Goal: Task Accomplishment & Management: Manage account settings

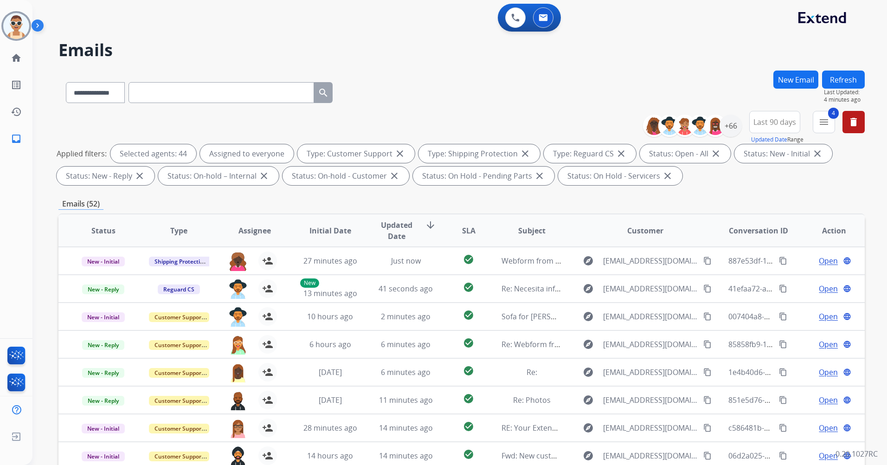
select select "**********"
click at [728, 124] on div "+66" at bounding box center [730, 126] width 22 height 22
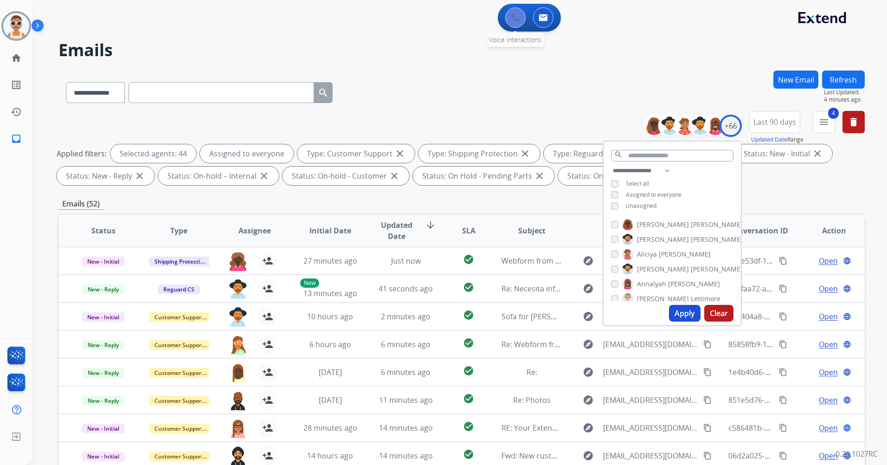
click at [513, 21] on img at bounding box center [515, 17] width 8 height 8
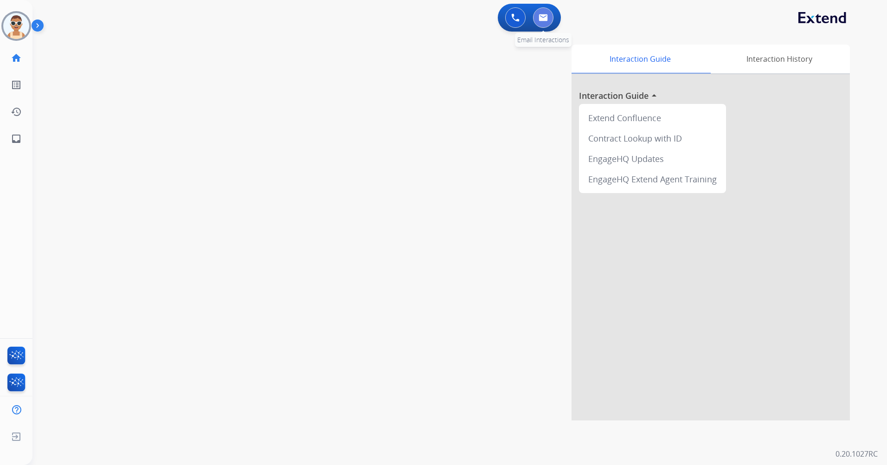
click at [538, 21] on button at bounding box center [543, 17] width 20 height 20
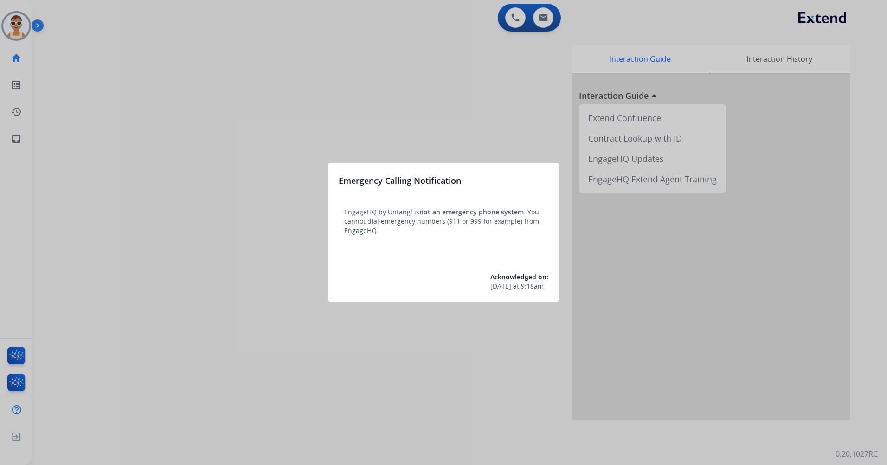
click at [435, 101] on div at bounding box center [443, 232] width 887 height 465
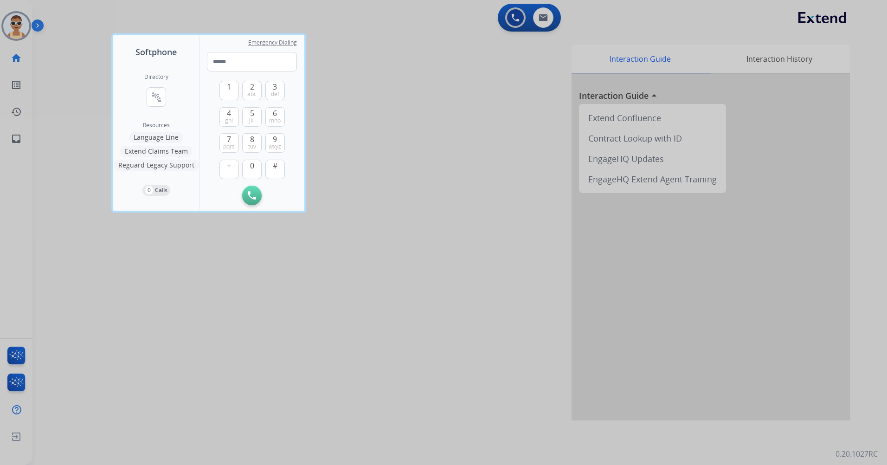
click at [468, 187] on div at bounding box center [443, 232] width 887 height 465
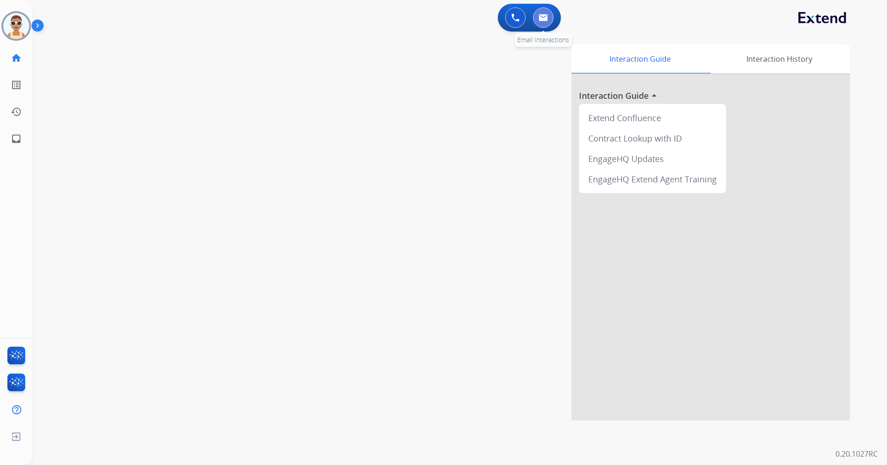
click at [545, 24] on button at bounding box center [543, 17] width 20 height 20
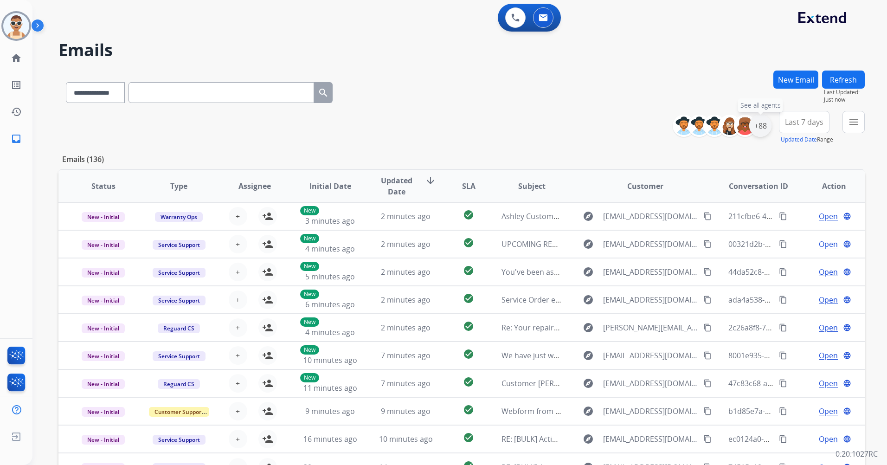
click at [758, 127] on div "+88" at bounding box center [760, 126] width 22 height 22
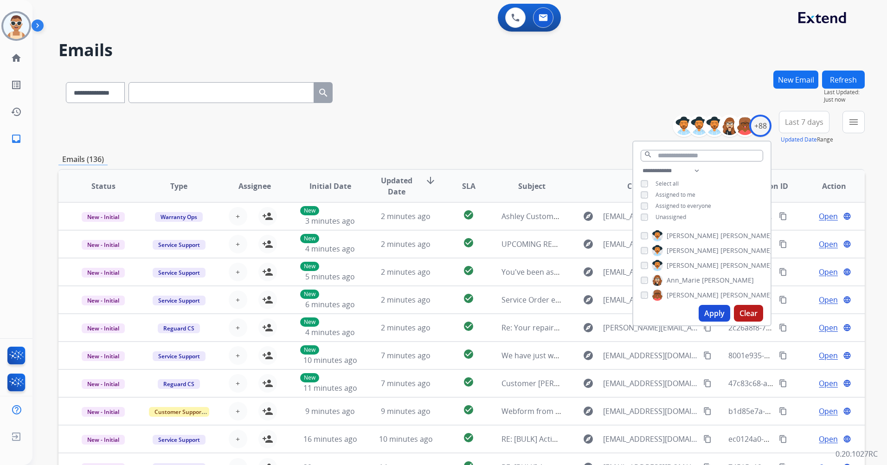
click at [690, 193] on span "Assigned to me" at bounding box center [675, 195] width 40 height 8
click at [667, 217] on span "Unassigned" at bounding box center [670, 217] width 31 height 8
click at [659, 158] on input "text" at bounding box center [701, 156] width 122 height 12
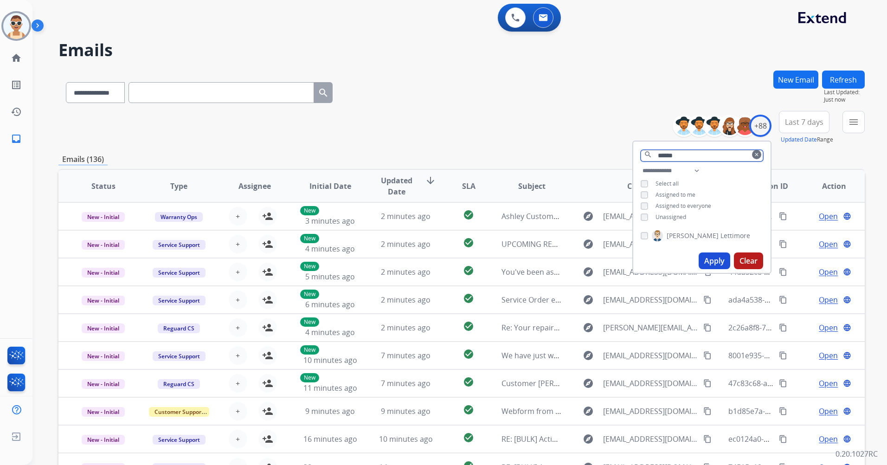
click at [680, 155] on input "******" at bounding box center [701, 156] width 122 height 12
type input "*"
click at [684, 231] on span "[PERSON_NAME]" at bounding box center [692, 235] width 52 height 9
click at [682, 156] on input "*****" at bounding box center [701, 156] width 122 height 12
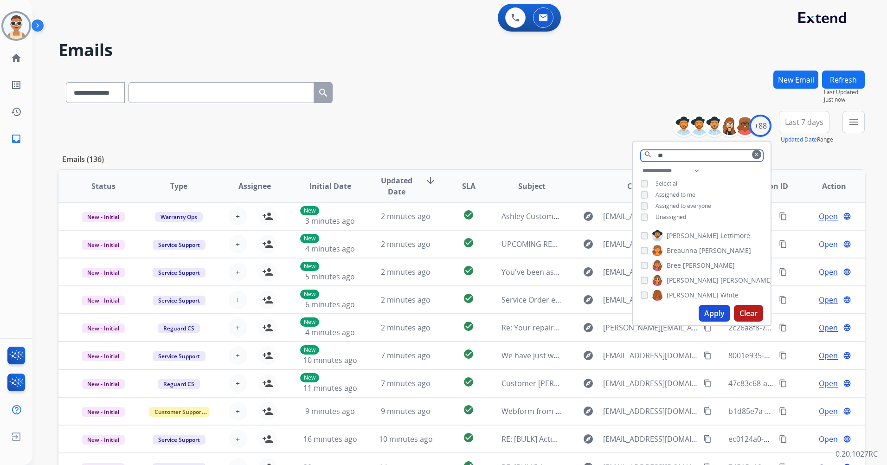
type input "*"
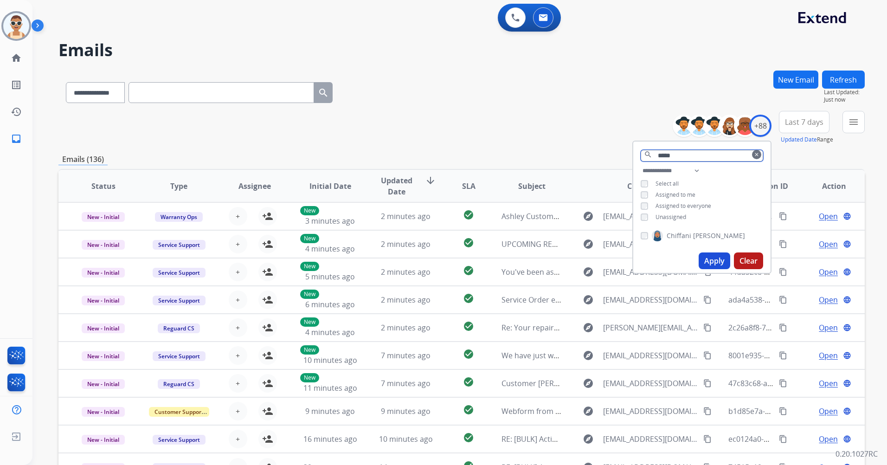
click at [676, 155] on input "*****" at bounding box center [701, 156] width 122 height 12
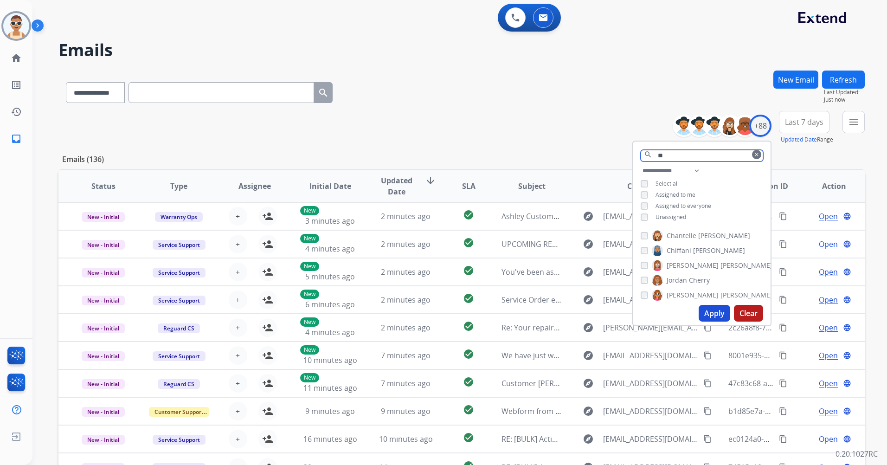
type input "*"
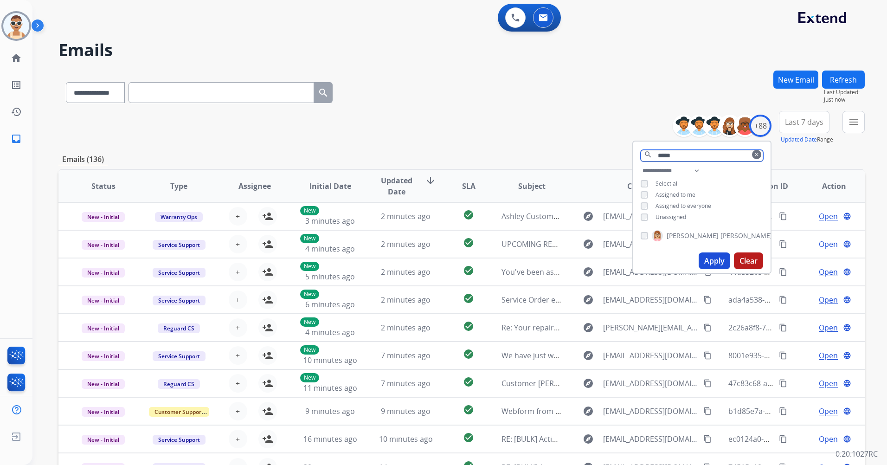
click at [671, 156] on input "*****" at bounding box center [701, 156] width 122 height 12
type input "*"
click at [679, 155] on input "***" at bounding box center [701, 156] width 122 height 12
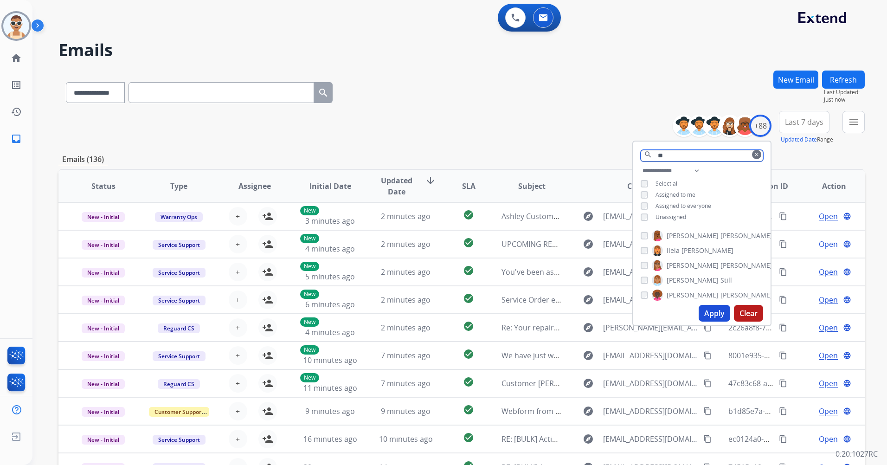
type input "*"
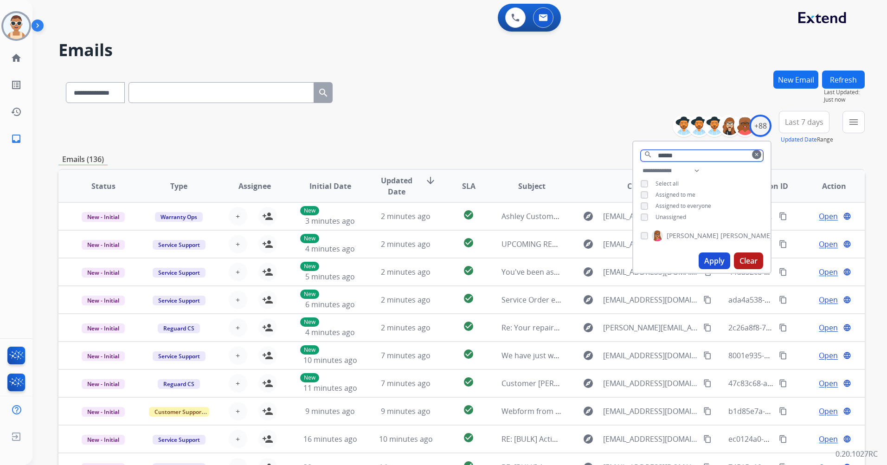
click at [678, 155] on input "******" at bounding box center [701, 156] width 122 height 12
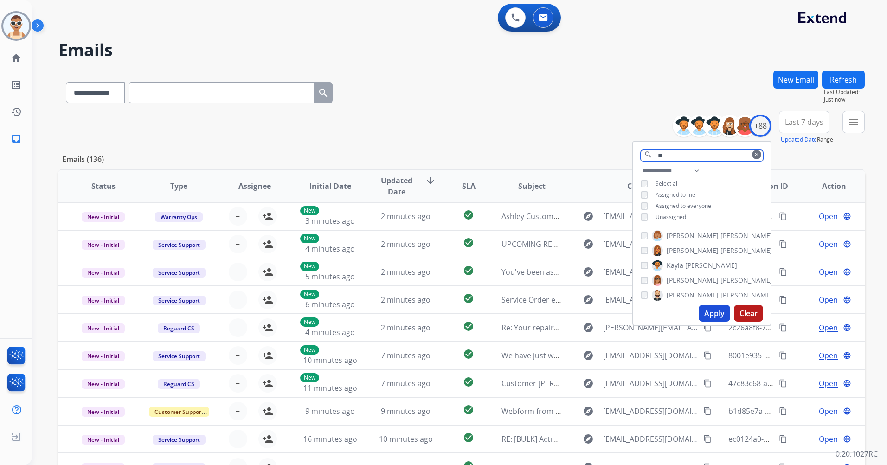
type input "*"
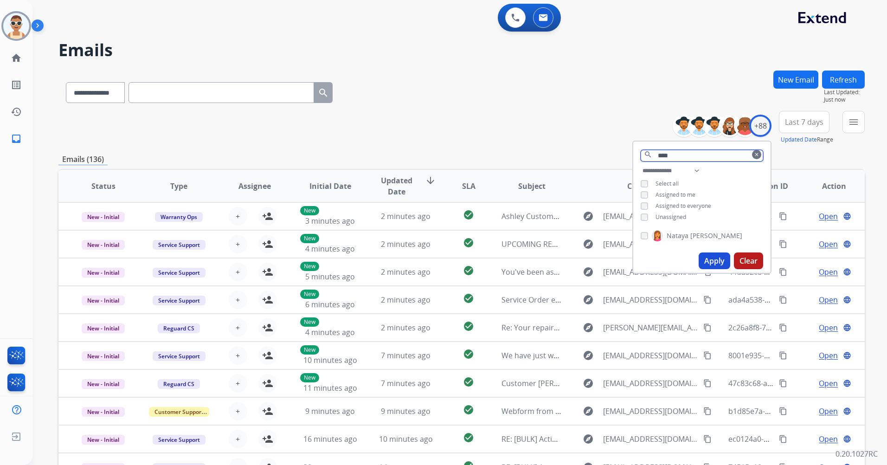
click at [679, 155] on input "****" at bounding box center [701, 156] width 122 height 12
type input "*"
click at [687, 156] on input "*******" at bounding box center [701, 156] width 122 height 12
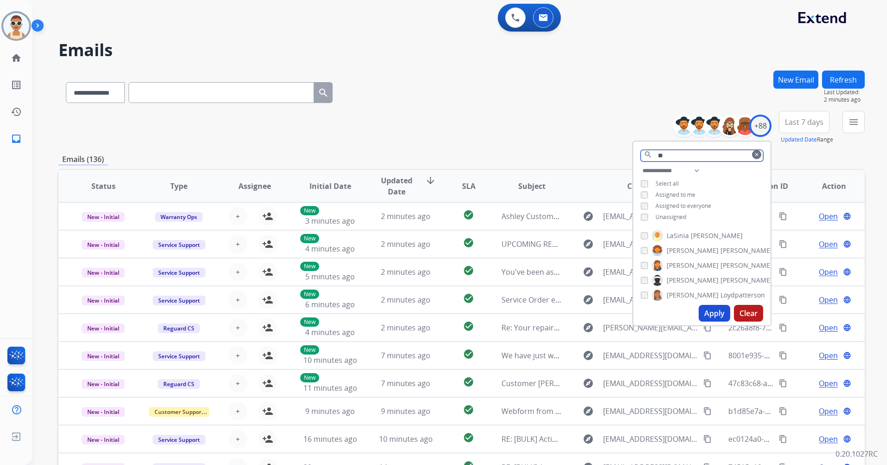
type input "*"
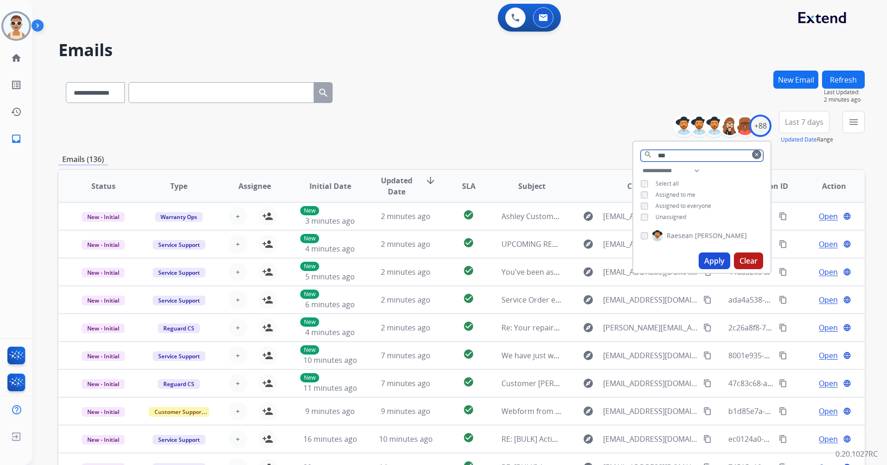
click at [673, 154] on input "***" at bounding box center [701, 156] width 122 height 12
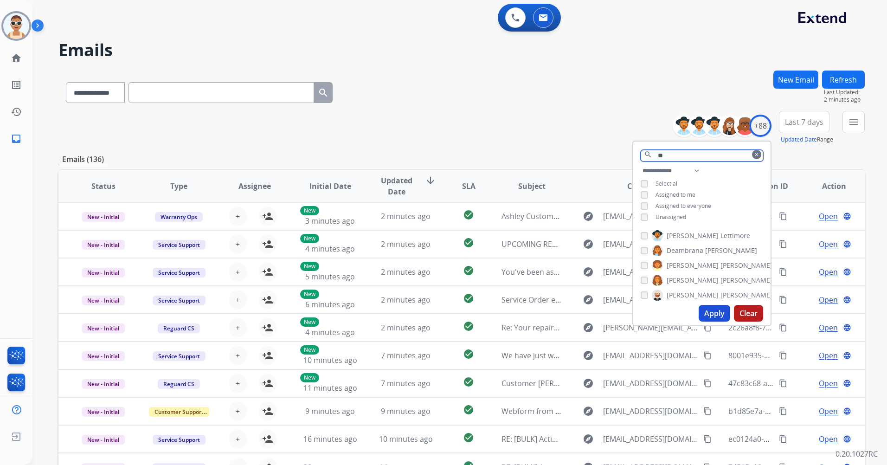
type input "*"
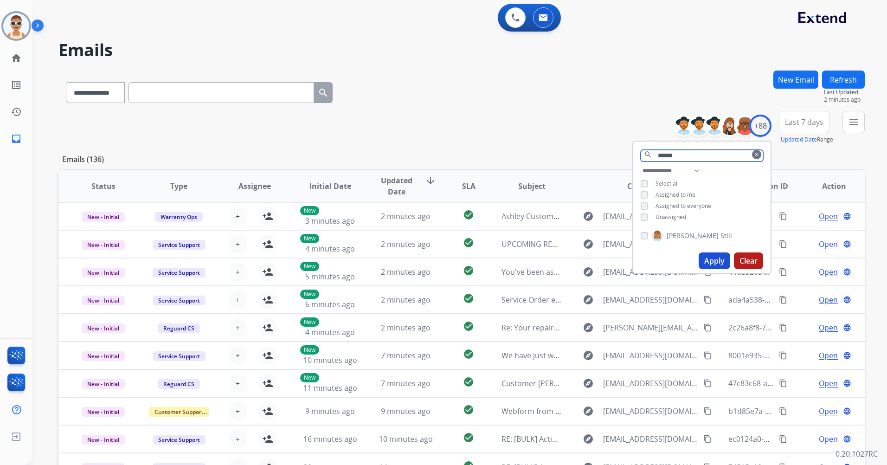
click at [683, 153] on input "******" at bounding box center [701, 156] width 122 height 12
type input "*"
type input "****"
click at [710, 256] on button "Apply" at bounding box center [714, 260] width 32 height 17
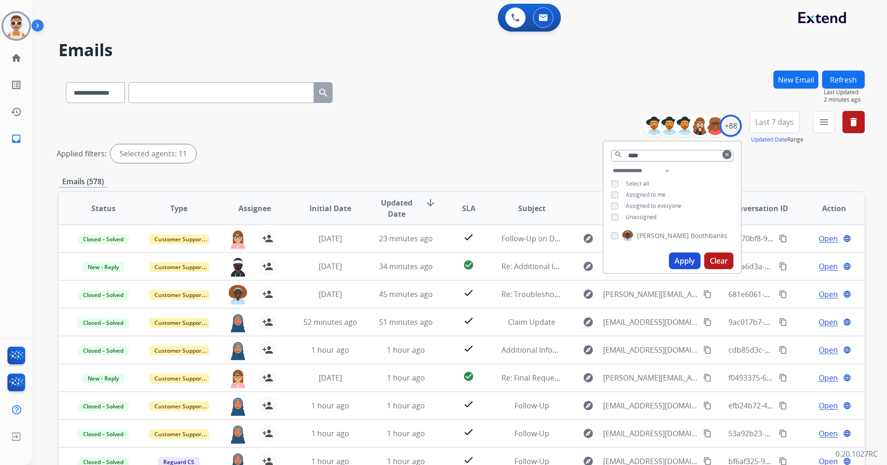
click at [690, 265] on button "Apply" at bounding box center [685, 260] width 32 height 17
click at [726, 153] on mat-icon "clear" at bounding box center [727, 155] width 6 height 6
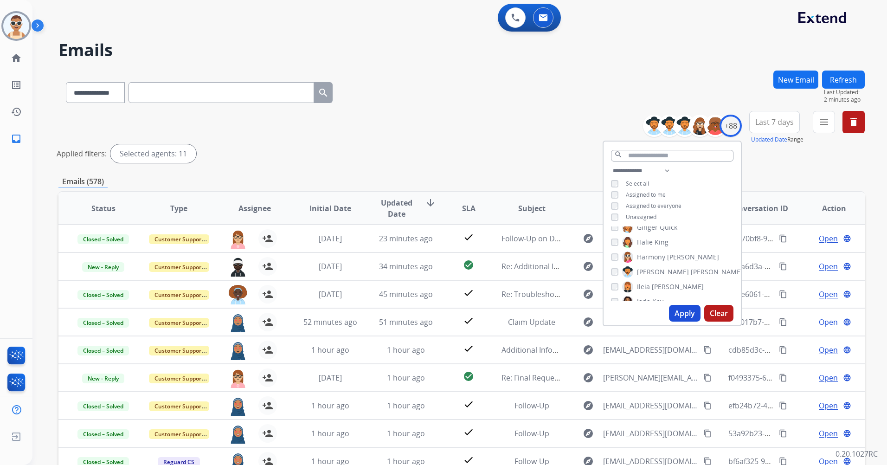
scroll to position [357, 0]
drag, startPoint x: 760, startPoint y: 152, endPoint x: 765, endPoint y: 151, distance: 4.7
click at [761, 152] on div "Applied filters: Selected agents: 11" at bounding box center [460, 153] width 806 height 19
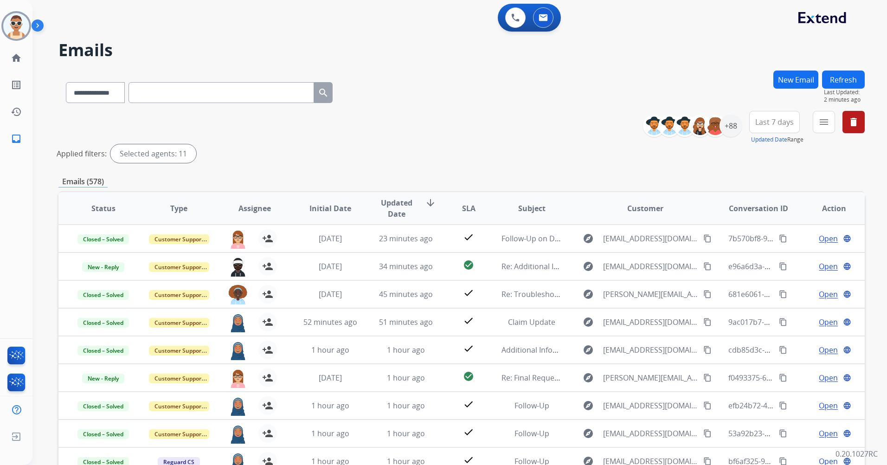
click at [768, 128] on button "Last 7 days" at bounding box center [774, 122] width 51 height 22
click at [767, 232] on div "Last 90 days" at bounding box center [771, 235] width 51 height 14
click at [816, 124] on button "menu Filters" at bounding box center [823, 122] width 22 height 22
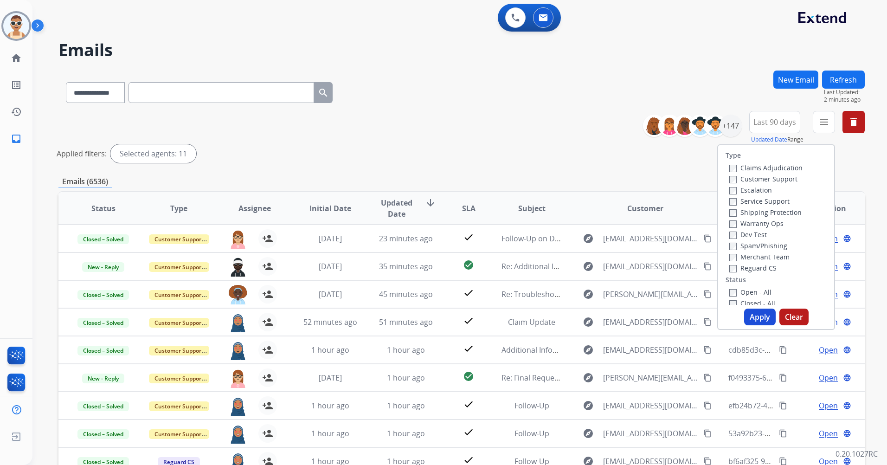
click at [779, 182] on label "Customer Support" at bounding box center [763, 178] width 68 height 9
click at [781, 211] on label "Shipping Protection" at bounding box center [765, 212] width 72 height 9
click at [754, 273] on div "Type Claims Adjudication Customer Support Escalation Service Support Shipping P…" at bounding box center [776, 225] width 116 height 160
drag, startPoint x: 752, startPoint y: 268, endPoint x: 749, endPoint y: 279, distance: 11.0
click at [751, 268] on label "Reguard CS" at bounding box center [752, 267] width 47 height 9
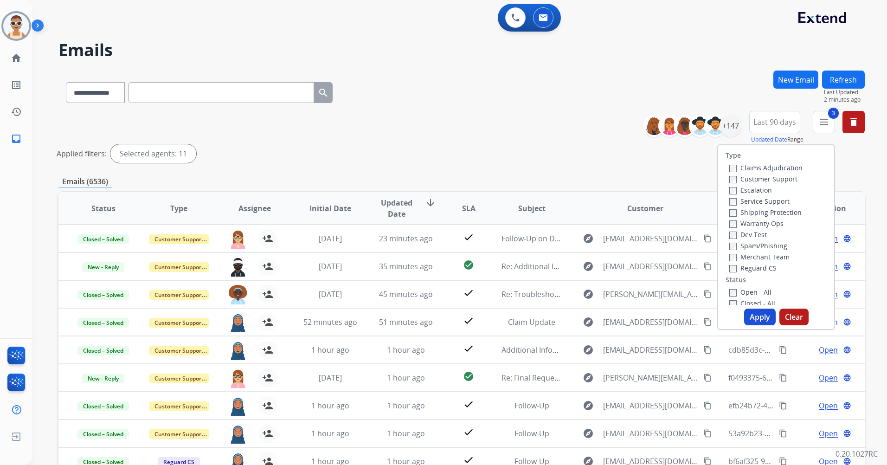
click at [740, 292] on label "Open - All" at bounding box center [750, 292] width 42 height 9
click at [749, 314] on button "Apply" at bounding box center [760, 316] width 32 height 17
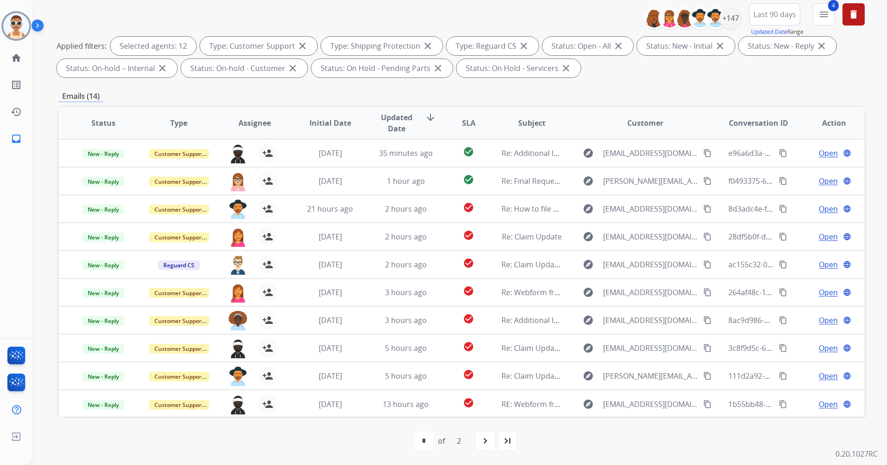
scroll to position [1, 0]
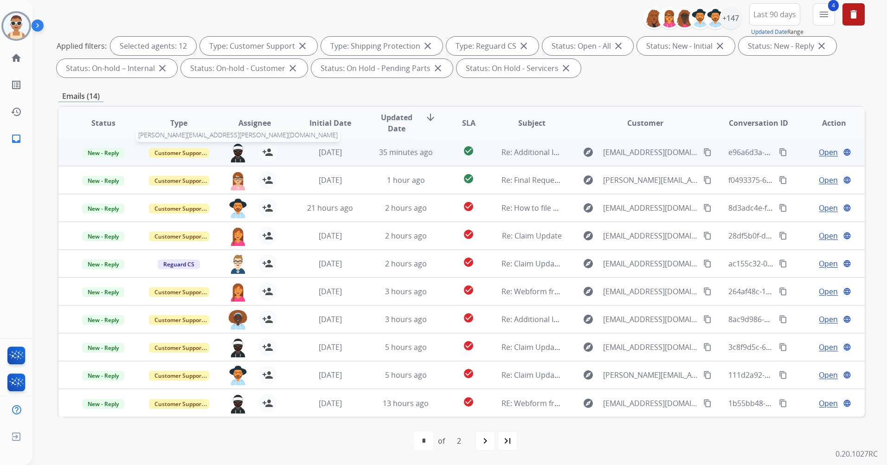
click at [233, 150] on img at bounding box center [238, 152] width 19 height 19
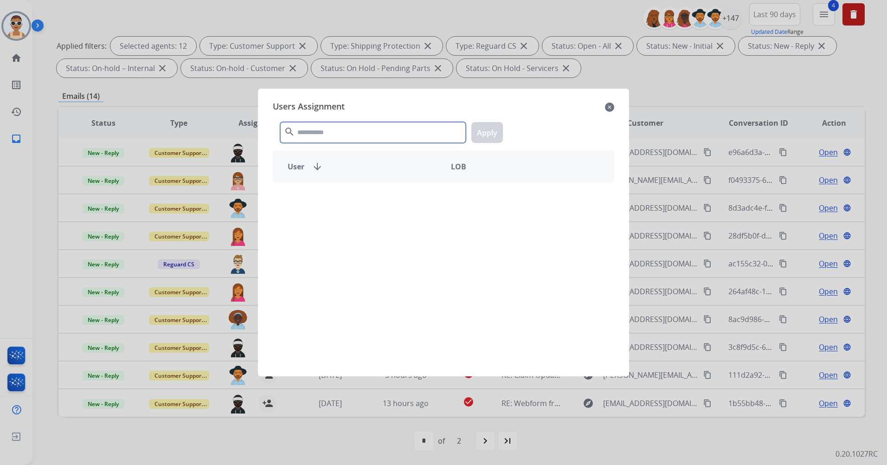
click at [314, 134] on input "text" at bounding box center [372, 132] width 185 height 21
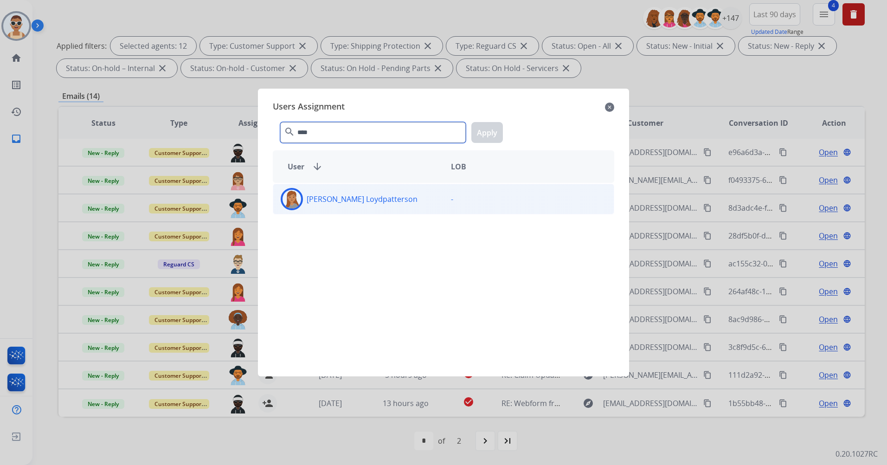
type input "****"
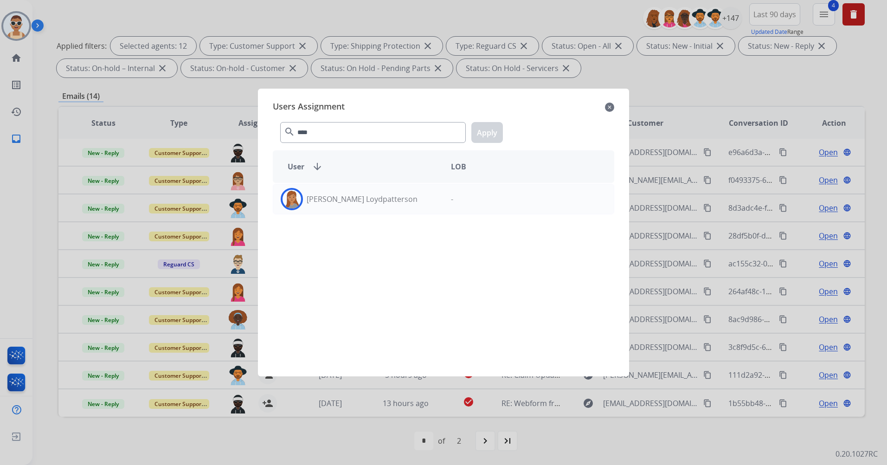
drag, startPoint x: 356, startPoint y: 208, endPoint x: 443, endPoint y: 168, distance: 95.4
click at [357, 208] on div "[PERSON_NAME] Loydpatterson" at bounding box center [358, 199] width 170 height 22
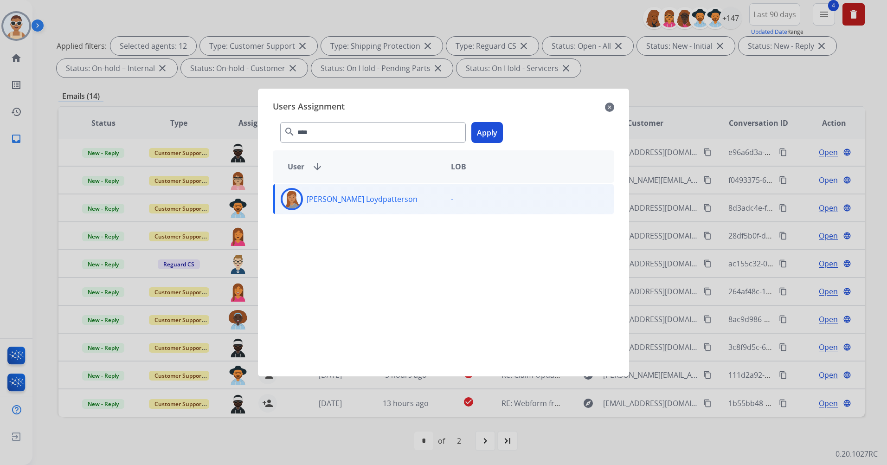
drag, startPoint x: 483, startPoint y: 138, endPoint x: 429, endPoint y: 155, distance: 56.0
click at [483, 138] on button "Apply" at bounding box center [487, 132] width 32 height 21
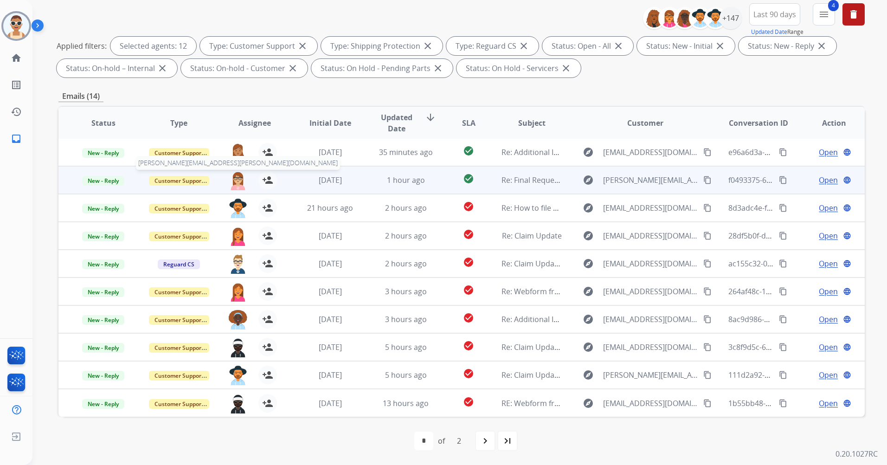
click at [235, 184] on img at bounding box center [238, 180] width 19 height 19
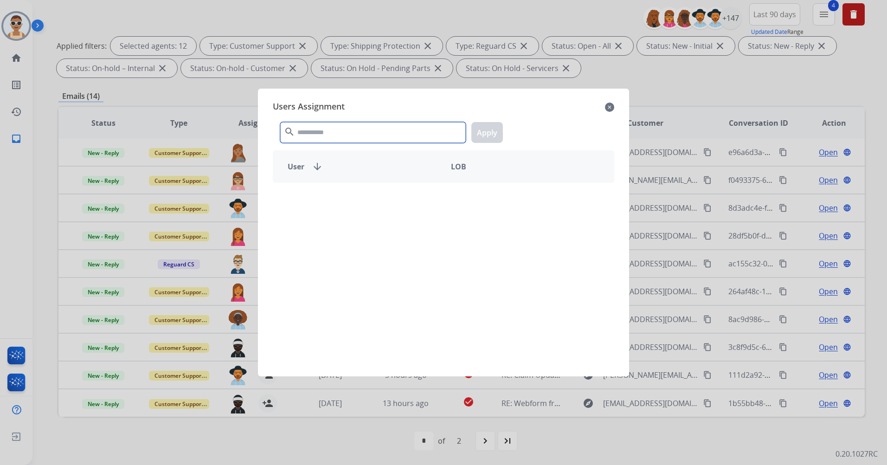
click at [358, 140] on input "text" at bounding box center [372, 132] width 185 height 21
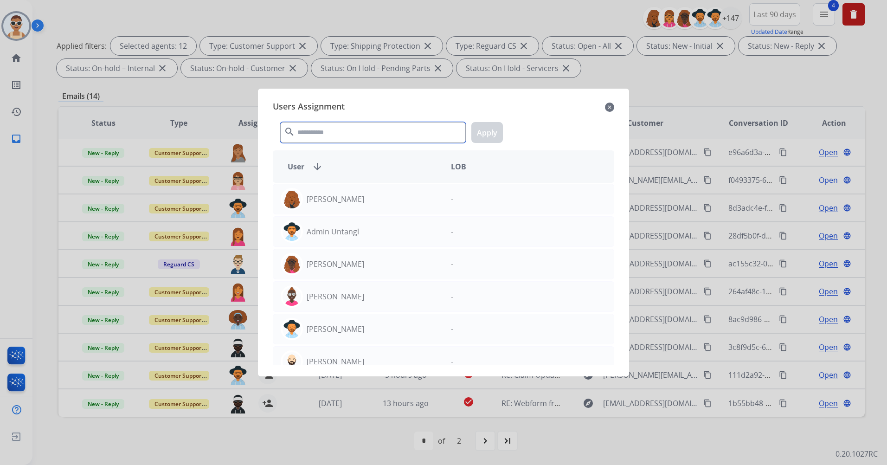
type input "*"
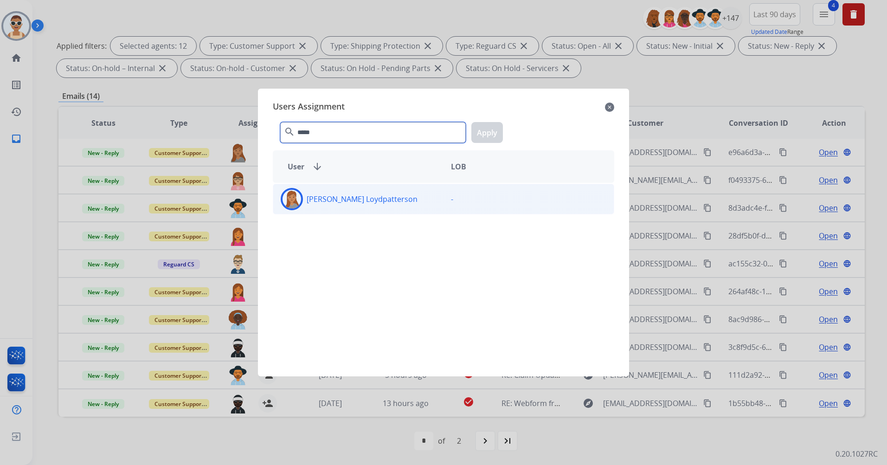
type input "*****"
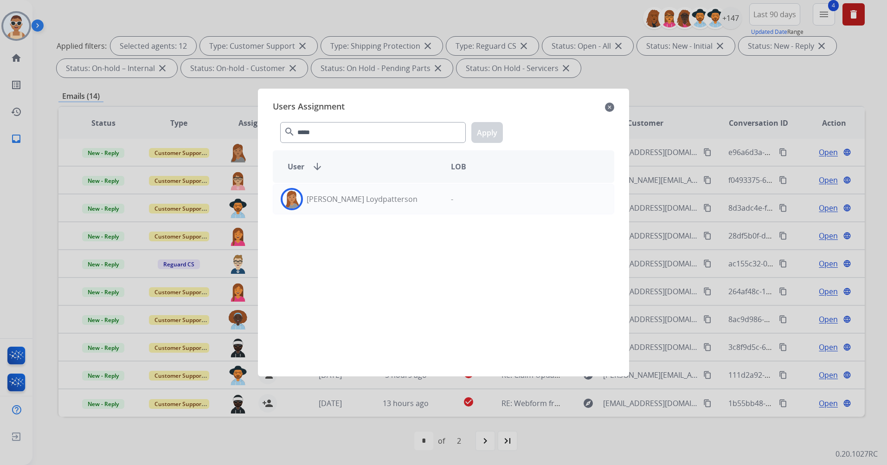
drag, startPoint x: 375, startPoint y: 191, endPoint x: 403, endPoint y: 175, distance: 32.4
click at [375, 192] on div "[PERSON_NAME] Loydpatterson" at bounding box center [358, 199] width 170 height 22
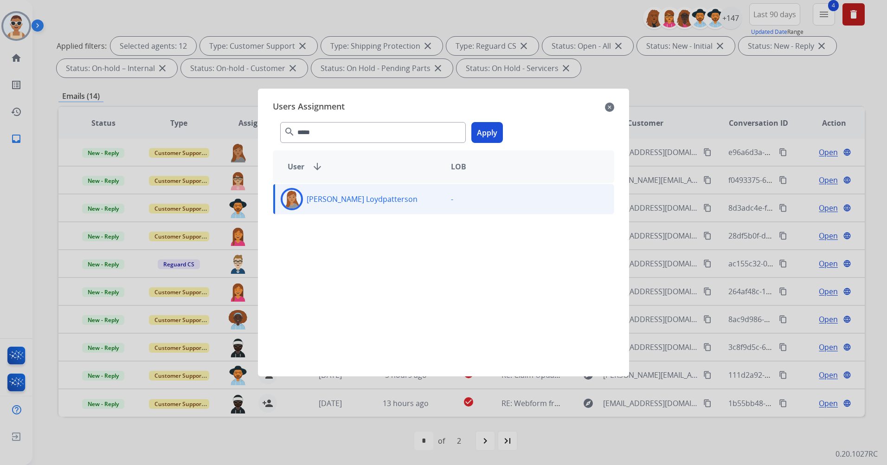
click at [488, 134] on button "Apply" at bounding box center [487, 132] width 32 height 21
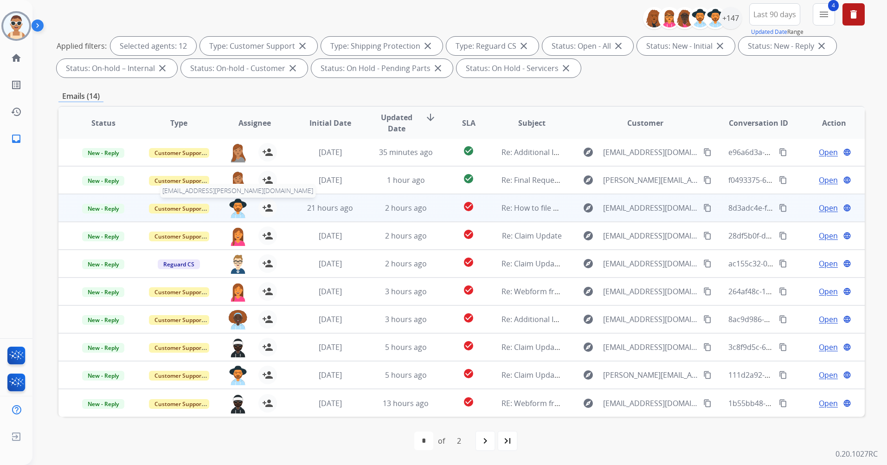
click at [237, 199] on img at bounding box center [238, 207] width 19 height 19
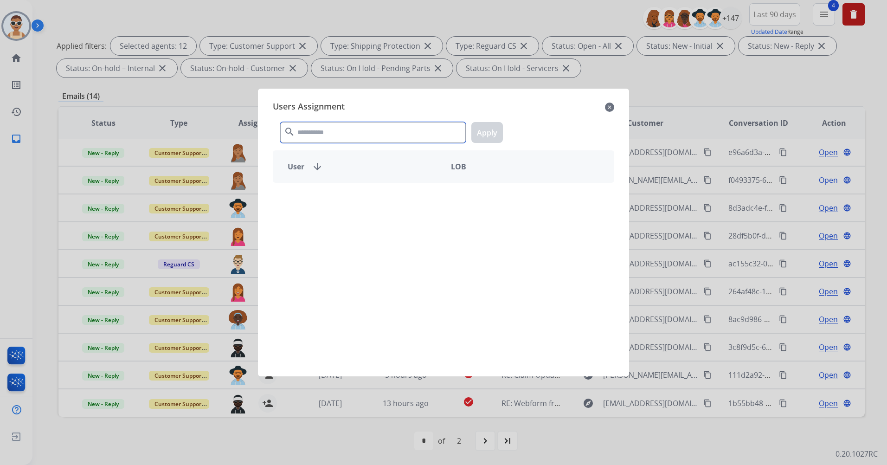
click at [324, 128] on input "text" at bounding box center [372, 132] width 185 height 21
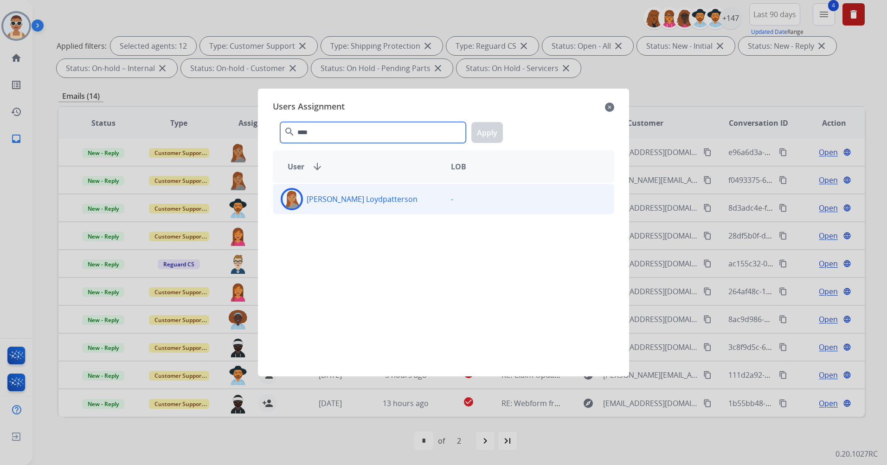
type input "****"
drag, startPoint x: 362, startPoint y: 212, endPoint x: 373, endPoint y: 203, distance: 14.2
click at [362, 212] on div "[PERSON_NAME] Loydpatterson -" at bounding box center [443, 199] width 341 height 31
click at [485, 128] on button "Apply" at bounding box center [487, 132] width 32 height 21
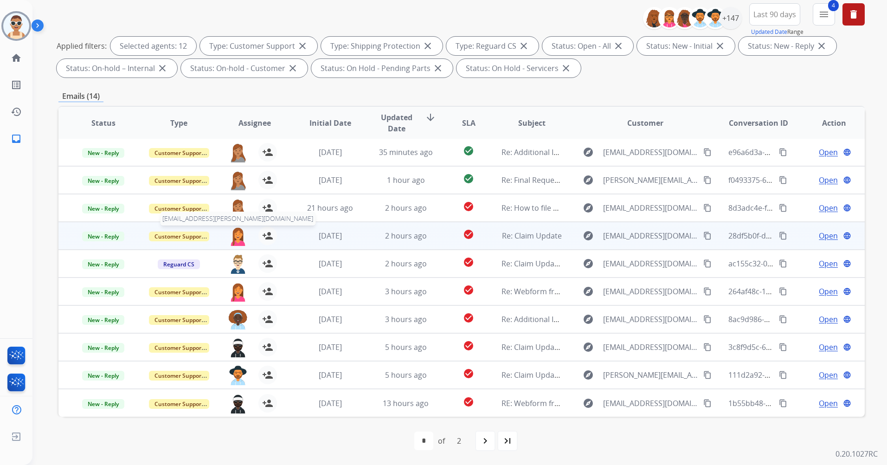
click at [234, 234] on img at bounding box center [238, 235] width 19 height 19
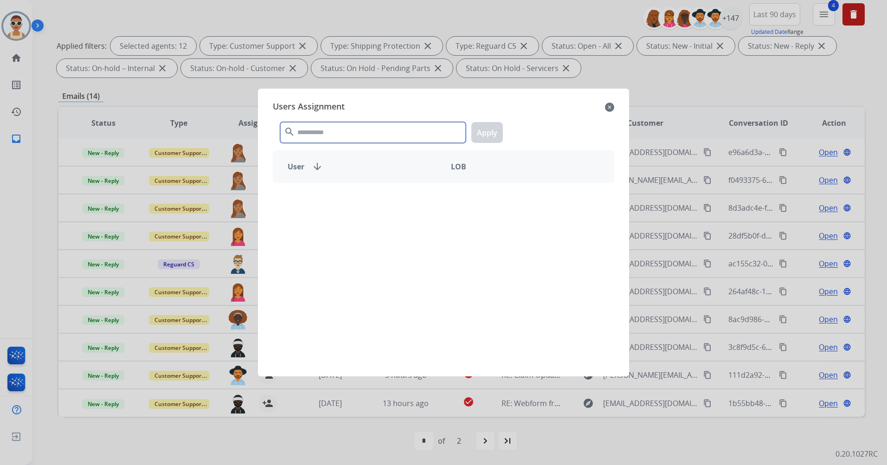
click at [367, 132] on input "text" at bounding box center [372, 132] width 185 height 21
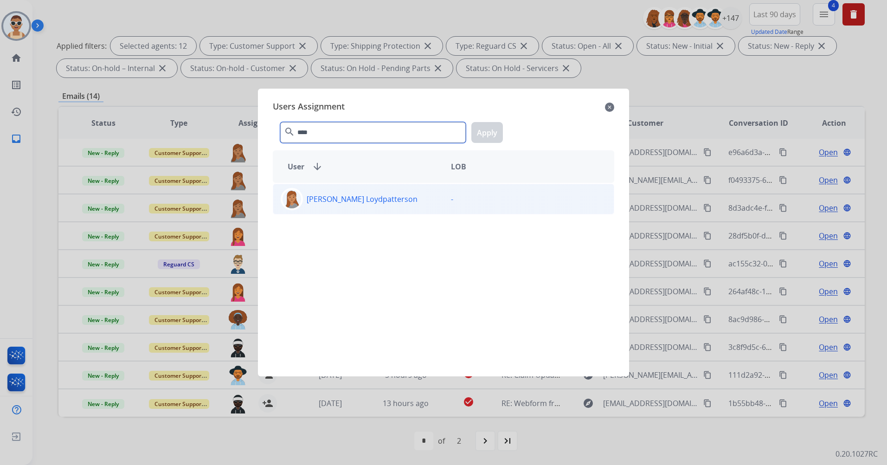
type input "****"
click at [401, 194] on div "[PERSON_NAME] Loydpatterson" at bounding box center [358, 199] width 170 height 22
click at [490, 128] on button "Apply" at bounding box center [487, 132] width 32 height 21
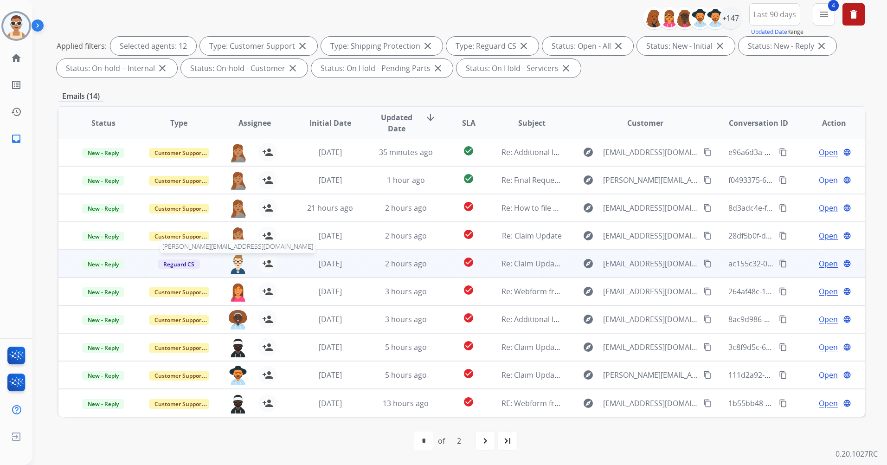
click at [230, 264] on img at bounding box center [238, 263] width 19 height 19
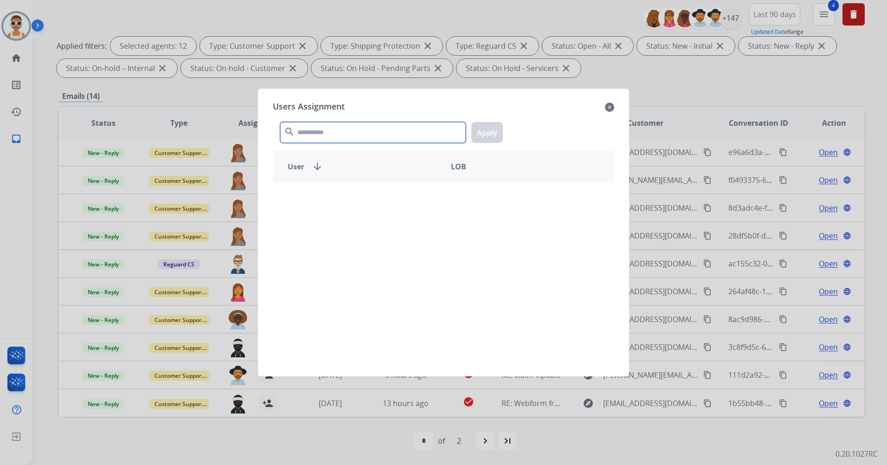
click at [364, 137] on input "text" at bounding box center [372, 132] width 185 height 21
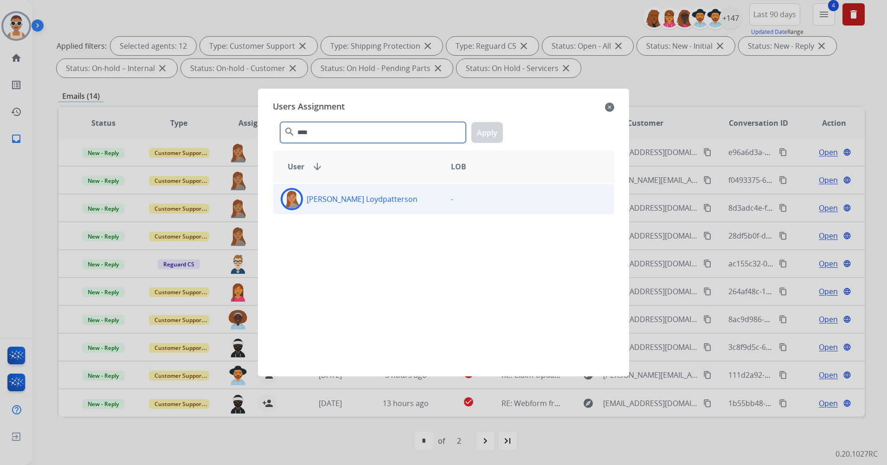
type input "****"
click at [400, 198] on div "[PERSON_NAME] Loydpatterson" at bounding box center [358, 199] width 170 height 22
click at [483, 138] on button "Apply" at bounding box center [487, 132] width 32 height 21
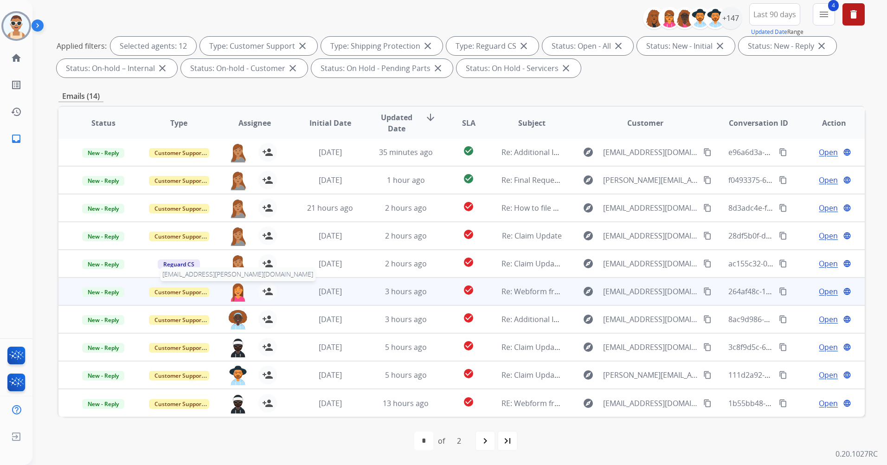
click at [236, 289] on img at bounding box center [238, 291] width 19 height 19
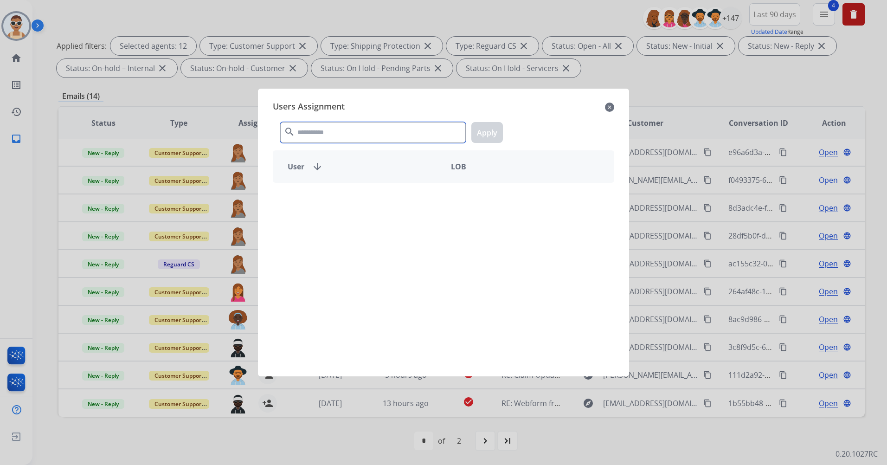
click at [329, 135] on input "text" at bounding box center [372, 132] width 185 height 21
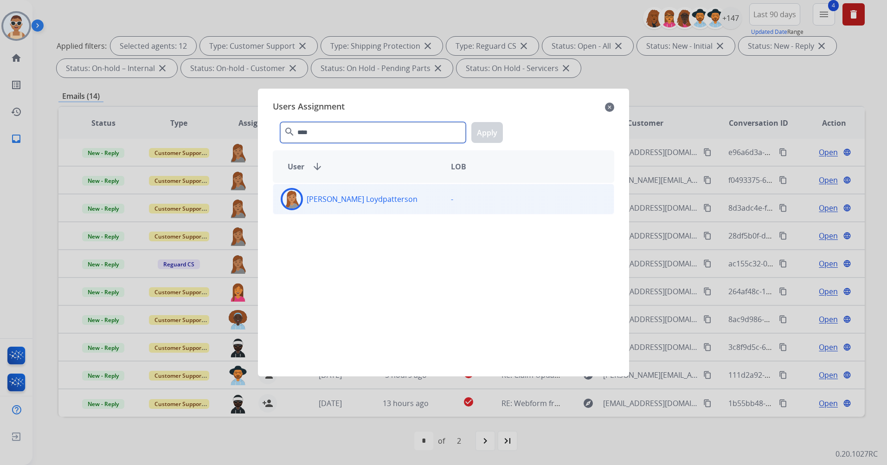
type input "****"
click at [373, 184] on div "[PERSON_NAME] Loydpatterson -" at bounding box center [443, 199] width 341 height 31
drag, startPoint x: 373, startPoint y: 184, endPoint x: 488, endPoint y: 141, distance: 123.0
click at [492, 135] on button "Apply" at bounding box center [487, 132] width 32 height 21
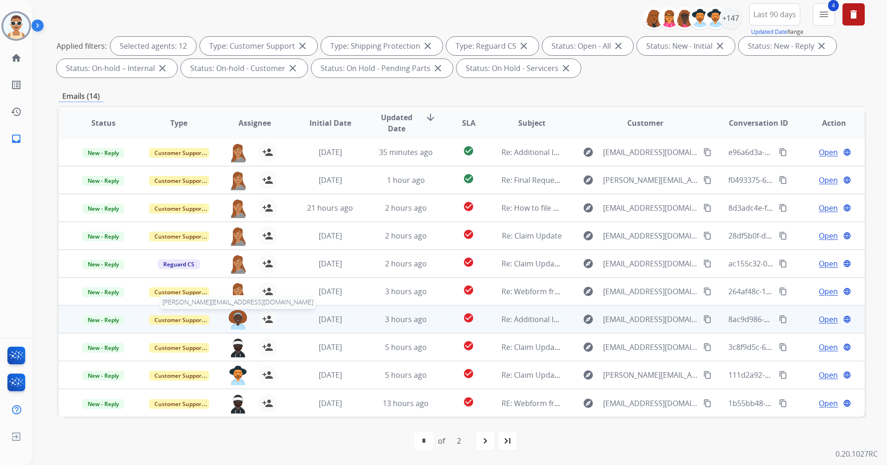
click at [232, 320] on img at bounding box center [238, 319] width 19 height 19
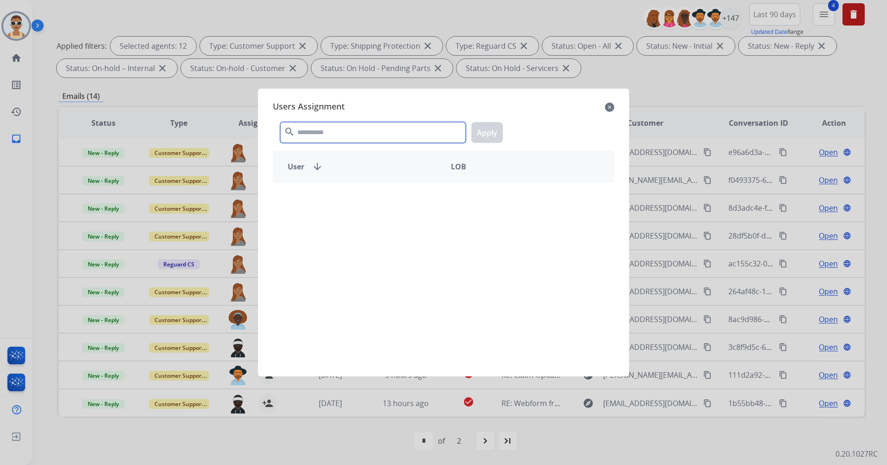
click at [348, 137] on input "text" at bounding box center [372, 132] width 185 height 21
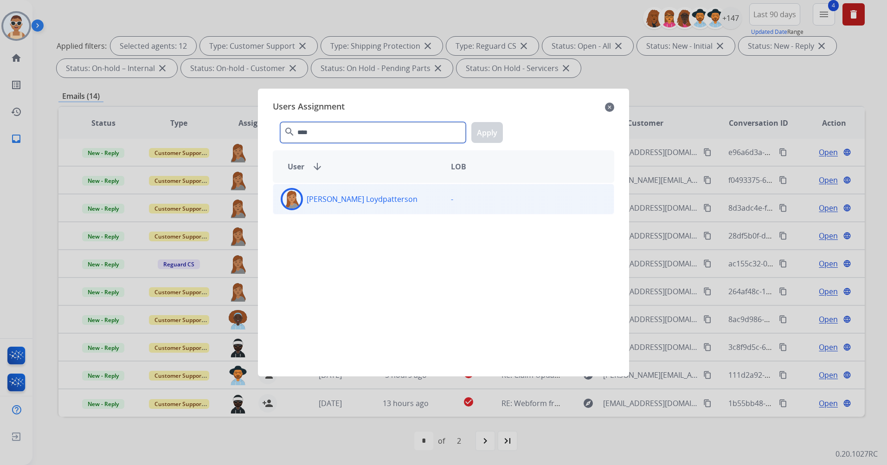
type input "****"
click at [388, 211] on div "[PERSON_NAME] Loydpatterson -" at bounding box center [443, 199] width 341 height 31
click at [488, 138] on button "Apply" at bounding box center [487, 132] width 32 height 21
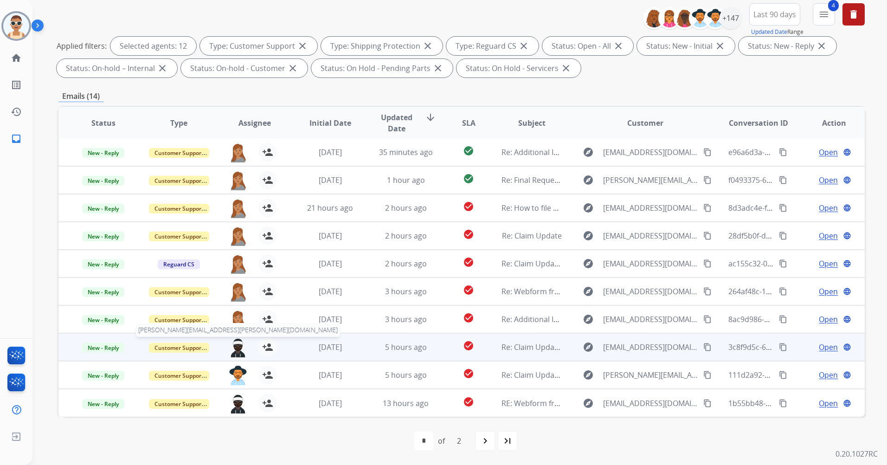
click at [231, 345] on img at bounding box center [238, 347] width 19 height 19
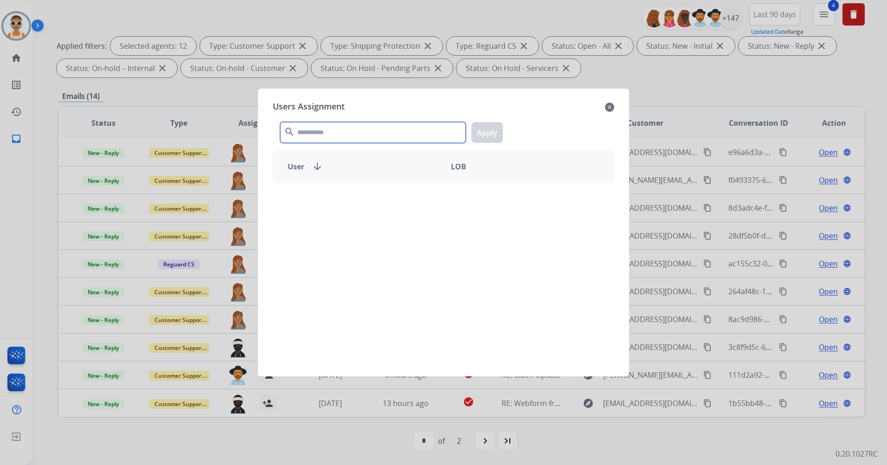
click at [368, 136] on input "text" at bounding box center [372, 132] width 185 height 21
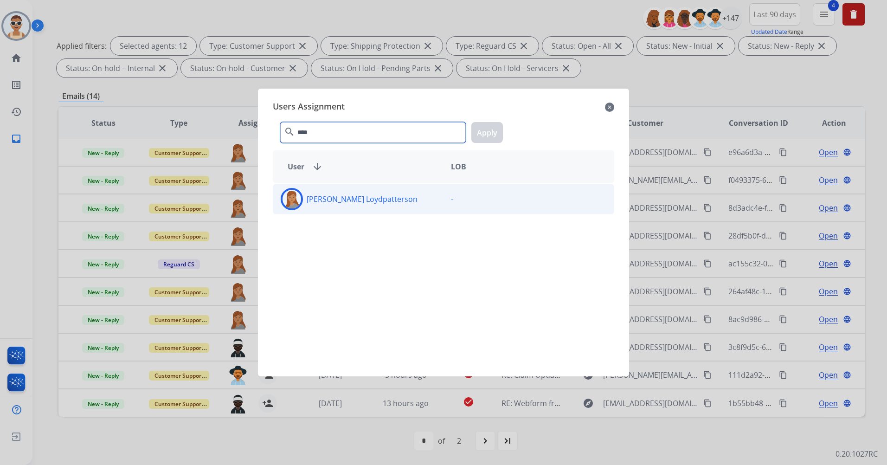
type input "****"
click at [387, 201] on div "[PERSON_NAME] Loydpatterson" at bounding box center [358, 199] width 170 height 22
click at [476, 134] on button "Apply" at bounding box center [487, 132] width 32 height 21
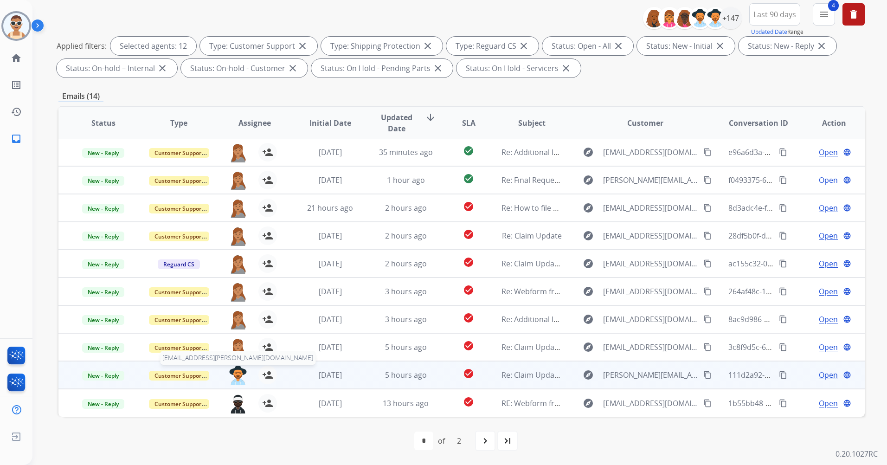
click at [231, 371] on img at bounding box center [238, 374] width 19 height 19
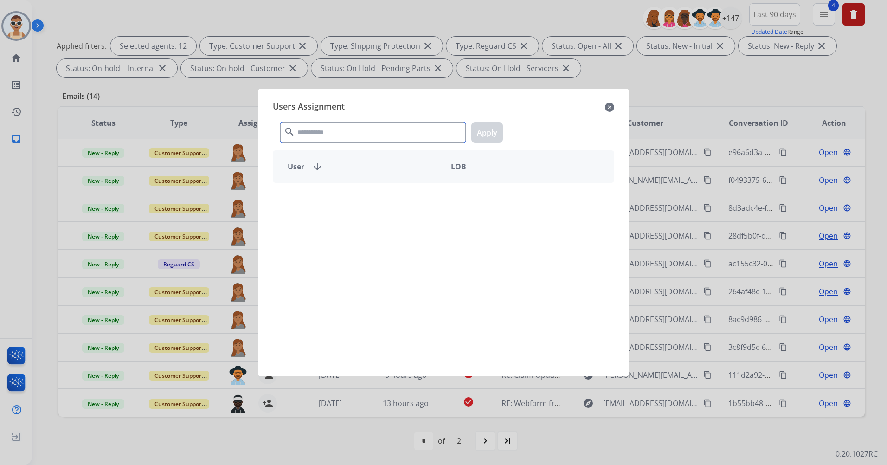
click at [349, 141] on input "text" at bounding box center [372, 132] width 185 height 21
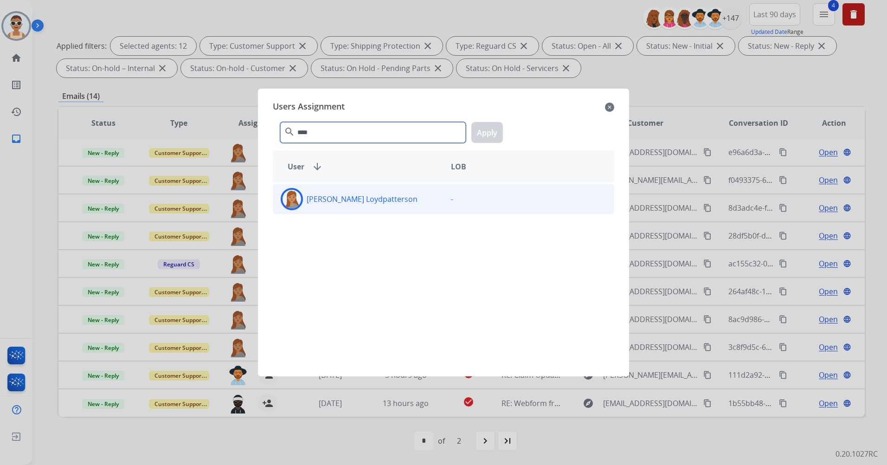
type input "****"
click at [383, 211] on div "[PERSON_NAME] Loydpatterson -" at bounding box center [443, 199] width 341 height 31
click at [490, 131] on button "Apply" at bounding box center [487, 132] width 32 height 21
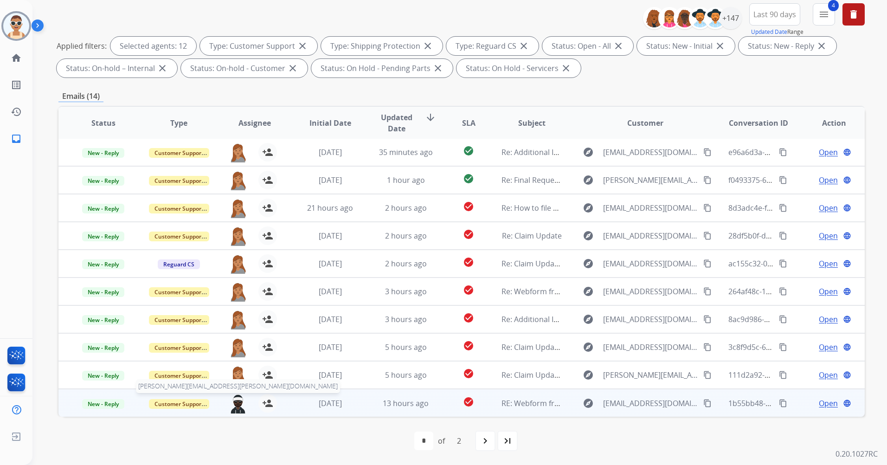
click at [236, 399] on img at bounding box center [238, 403] width 19 height 19
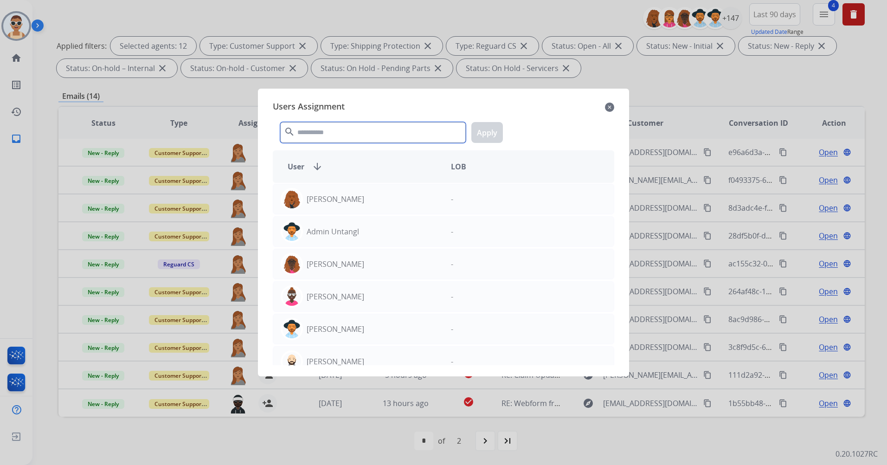
click at [341, 133] on input "text" at bounding box center [372, 132] width 185 height 21
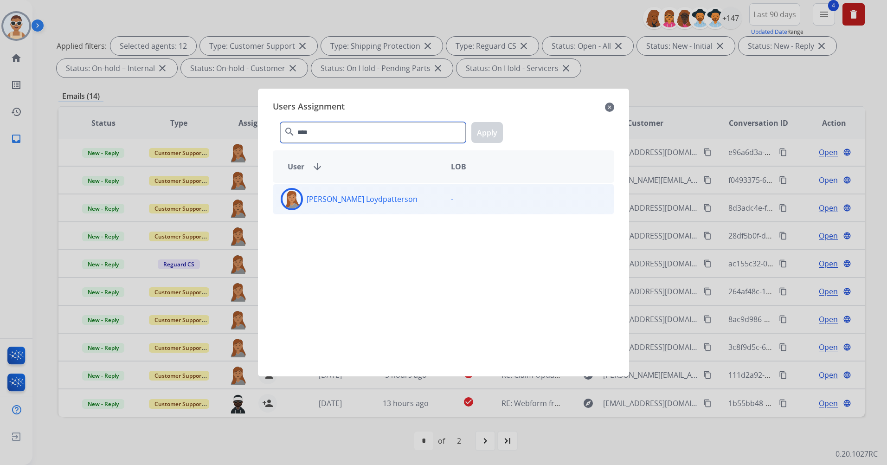
type input "****"
click at [383, 197] on div "[PERSON_NAME] Loydpatterson" at bounding box center [358, 199] width 170 height 22
click at [485, 132] on button "Apply" at bounding box center [487, 132] width 32 height 21
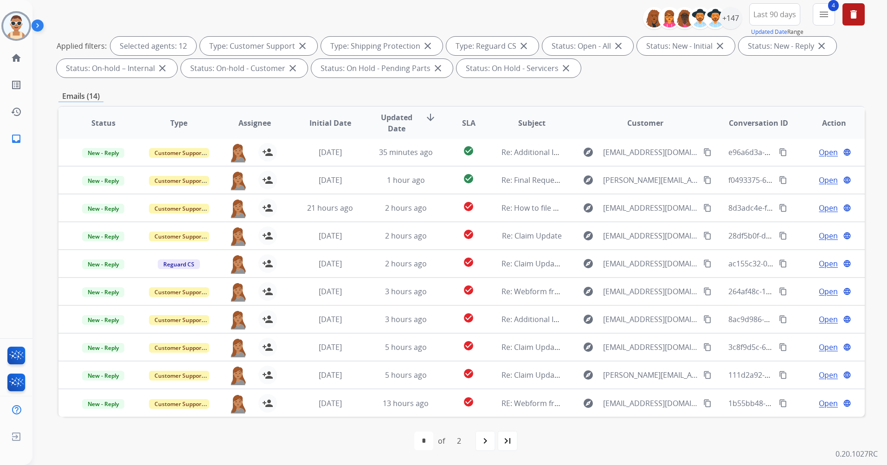
click at [488, 436] on mat-icon "navigate_next" at bounding box center [484, 440] width 11 height 11
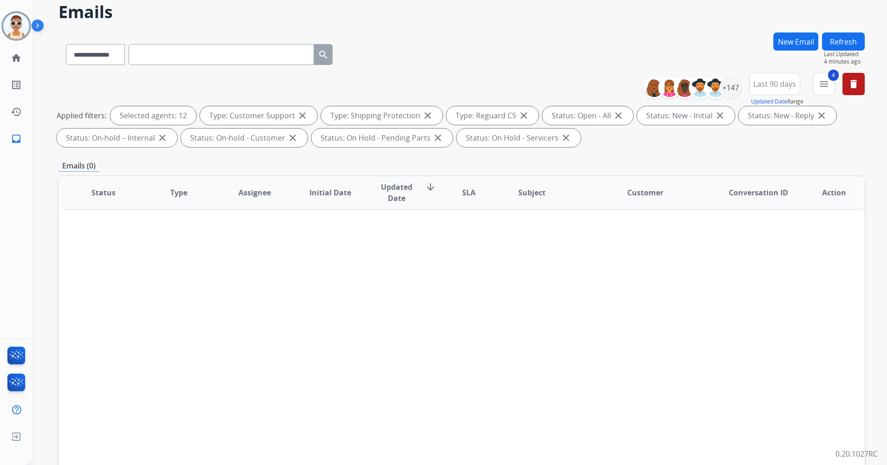
scroll to position [108, 0]
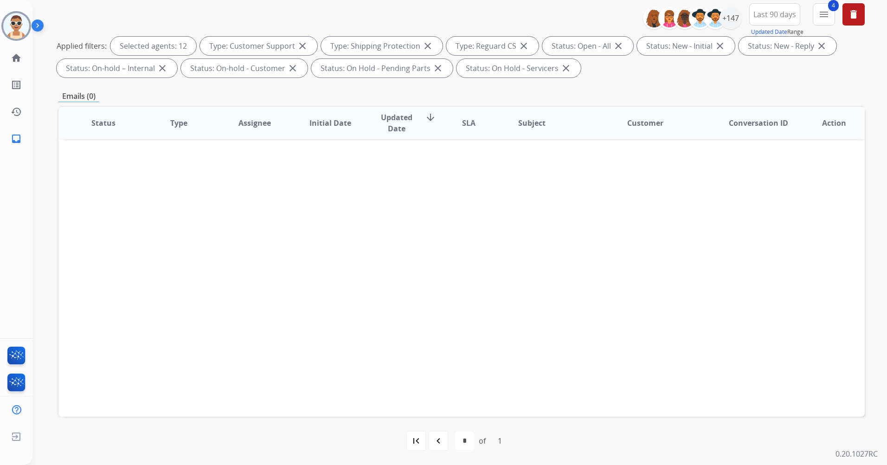
drag, startPoint x: 415, startPoint y: 437, endPoint x: 410, endPoint y: 397, distance: 40.7
click at [415, 438] on mat-icon "first_page" at bounding box center [415, 440] width 11 height 11
select select "*"
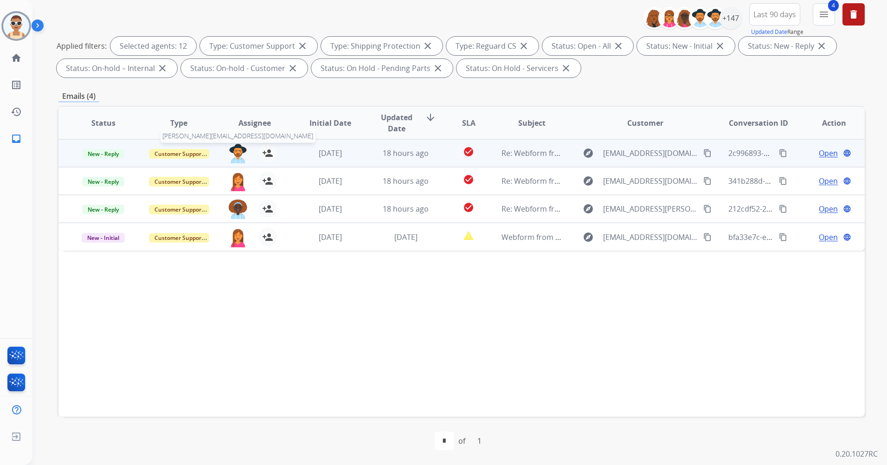
click at [236, 152] on img at bounding box center [238, 153] width 19 height 19
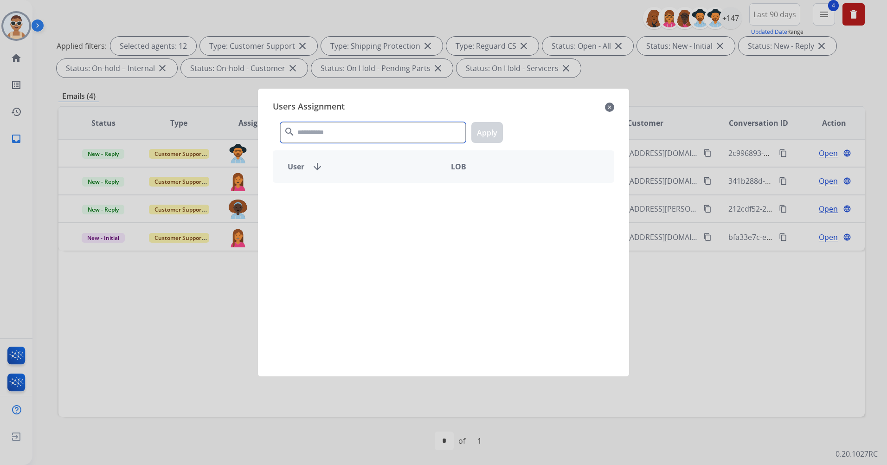
click at [374, 135] on input "text" at bounding box center [372, 132] width 185 height 21
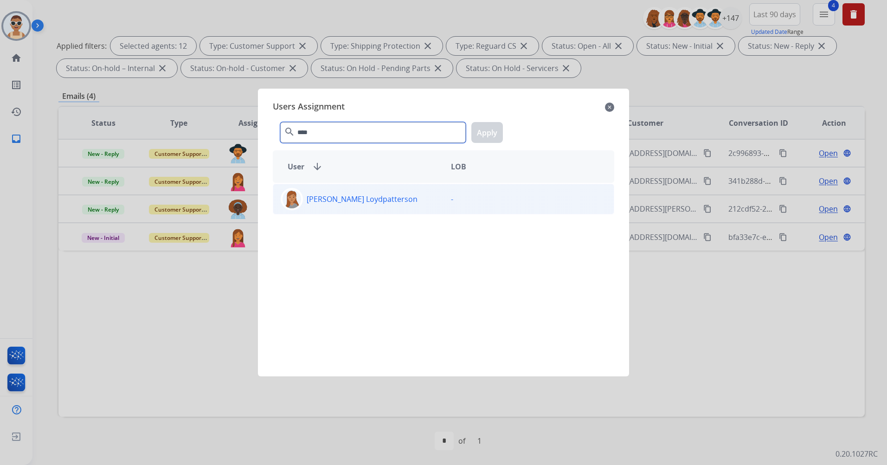
type input "****"
click at [402, 196] on div "[PERSON_NAME] Loydpatterson" at bounding box center [358, 199] width 170 height 22
click at [491, 131] on button "Apply" at bounding box center [487, 132] width 32 height 21
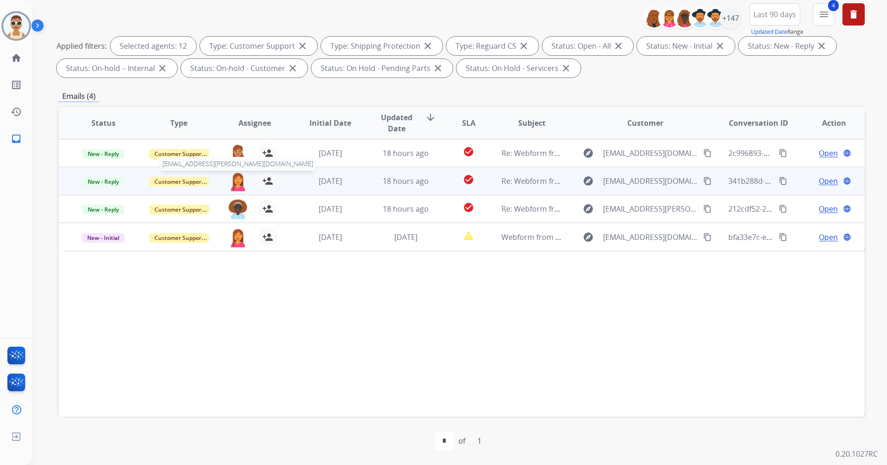
click at [236, 175] on img at bounding box center [238, 181] width 19 height 19
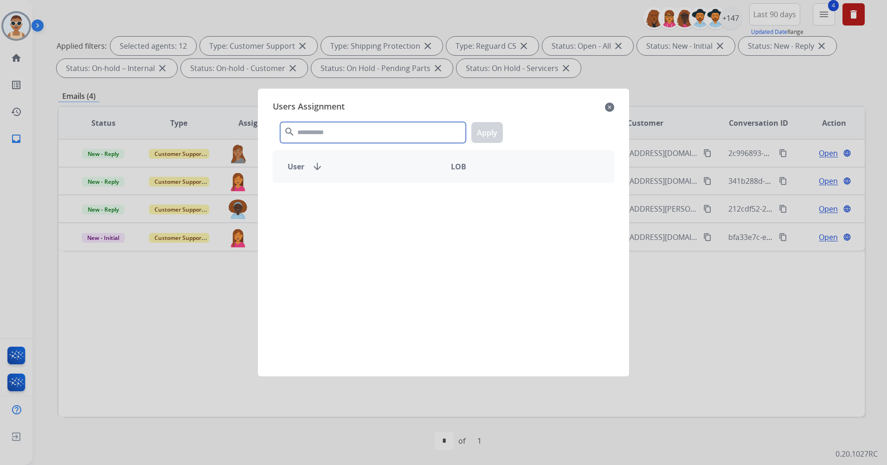
click at [339, 131] on input "text" at bounding box center [372, 132] width 185 height 21
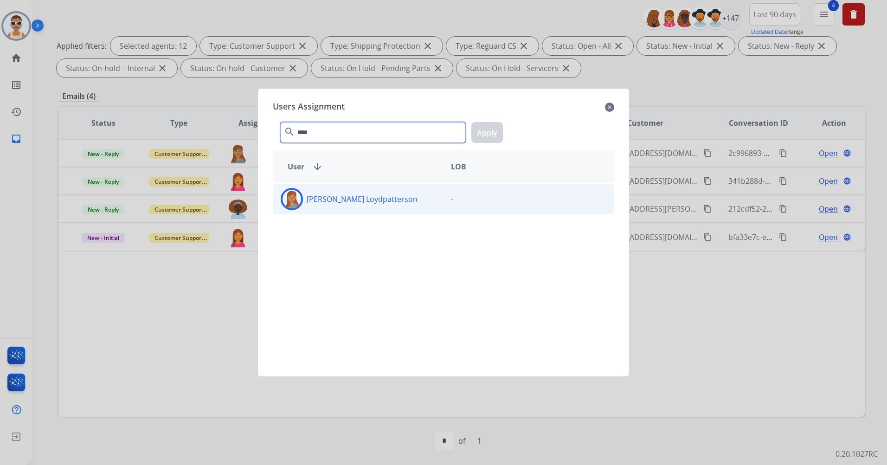
type input "****"
drag, startPoint x: 396, startPoint y: 187, endPoint x: 495, endPoint y: 142, distance: 108.1
click at [397, 187] on div "[PERSON_NAME] Loydpatterson -" at bounding box center [443, 199] width 341 height 31
click at [492, 130] on button "Apply" at bounding box center [487, 132] width 32 height 21
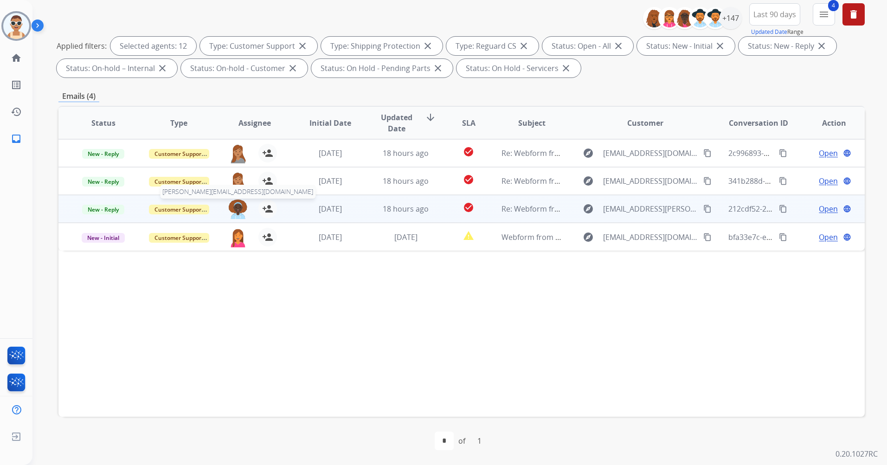
click at [231, 209] on img at bounding box center [238, 208] width 19 height 19
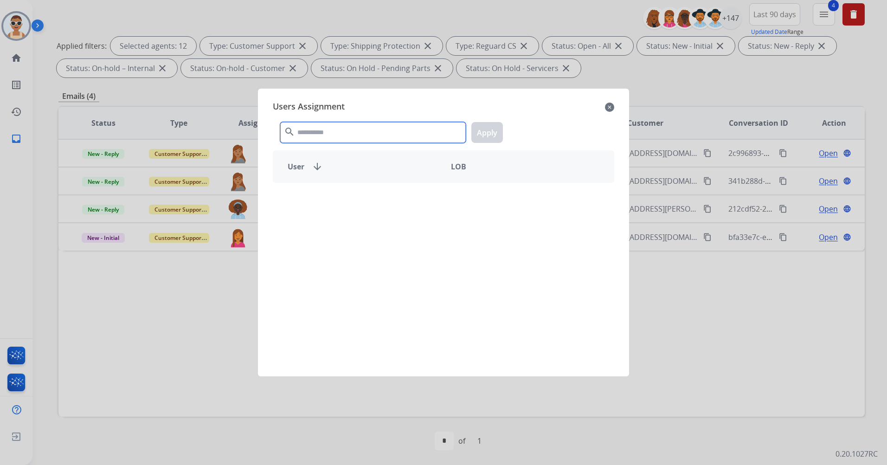
click at [376, 123] on input "text" at bounding box center [372, 132] width 185 height 21
type input "*****"
click at [411, 218] on div "[PERSON_NAME] Loydpatterson -" at bounding box center [443, 274] width 341 height 182
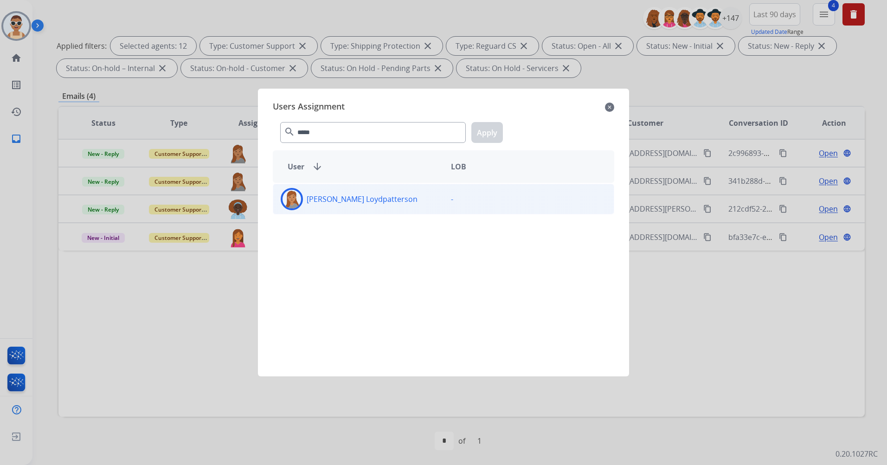
click at [416, 200] on div "[PERSON_NAME] Loydpatterson" at bounding box center [358, 199] width 170 height 22
click at [484, 126] on button "Apply" at bounding box center [487, 132] width 32 height 21
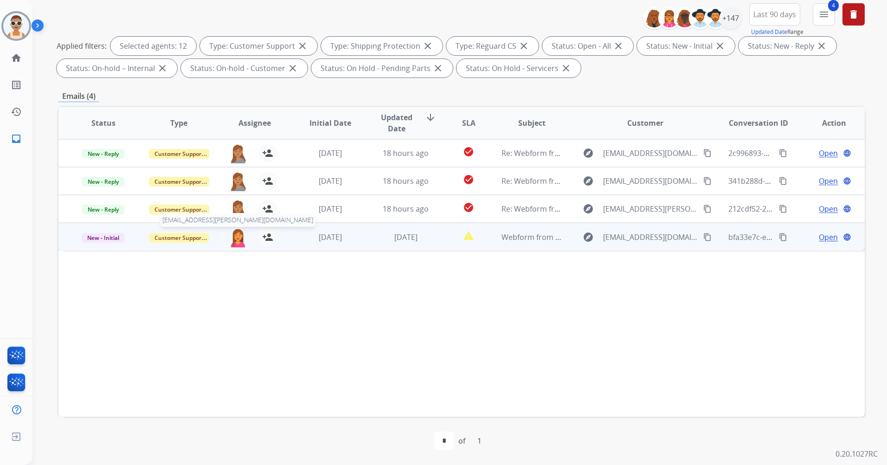
click at [234, 235] on img at bounding box center [238, 237] width 19 height 19
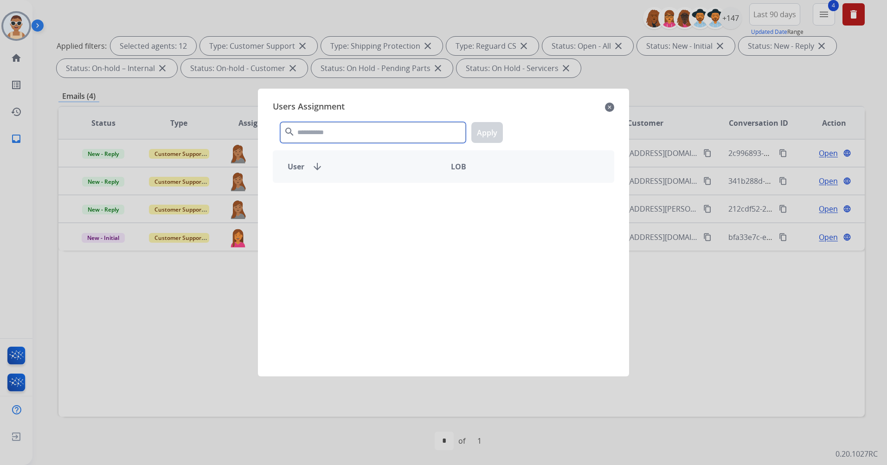
click at [328, 132] on input "text" at bounding box center [372, 132] width 185 height 21
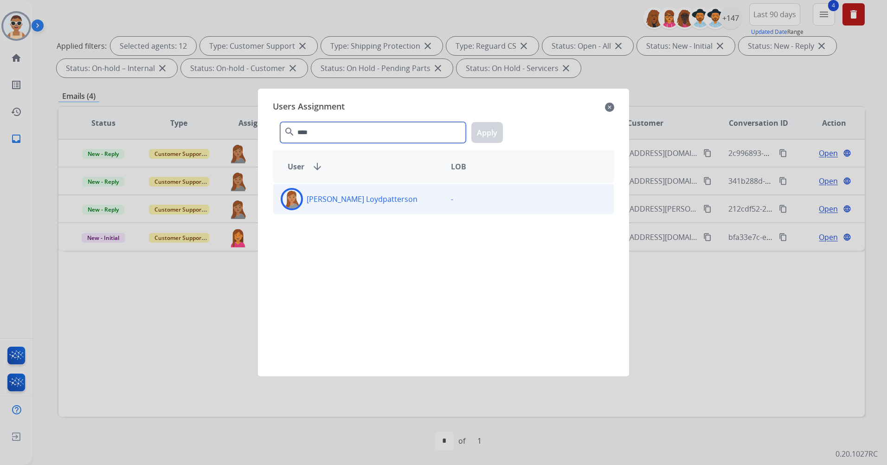
type input "****"
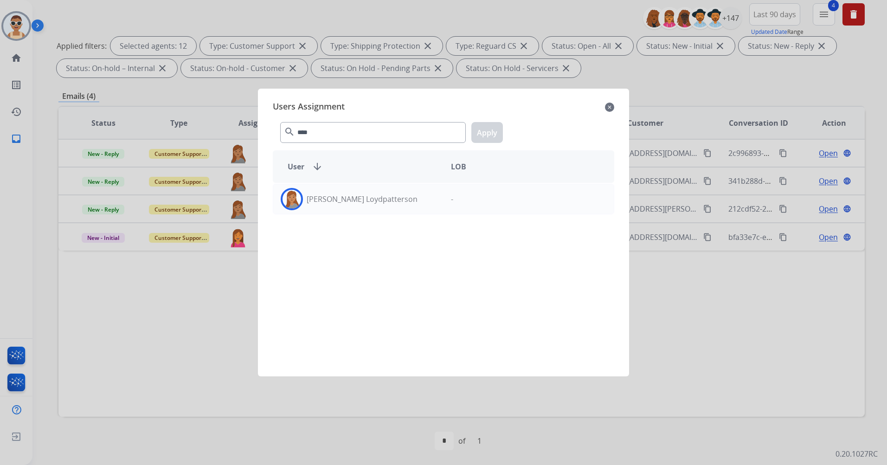
drag, startPoint x: 346, startPoint y: 188, endPoint x: 369, endPoint y: 180, distance: 23.6
click at [347, 189] on div "[PERSON_NAME] Loydpatterson" at bounding box center [358, 199] width 170 height 22
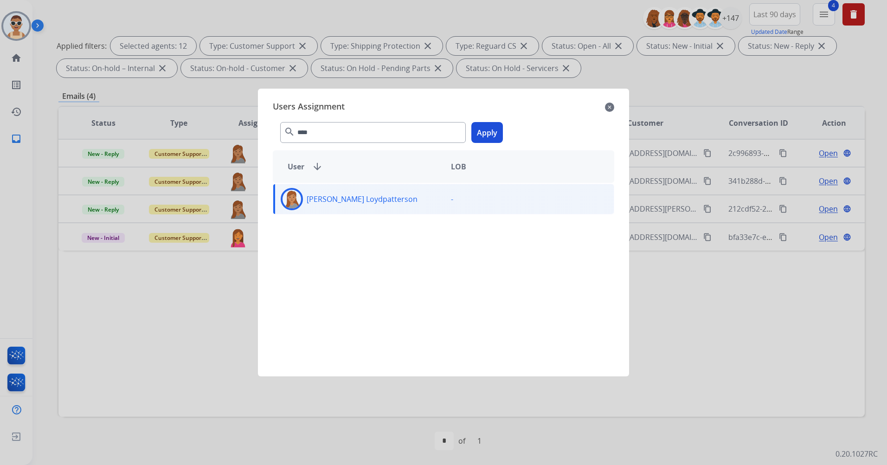
drag, startPoint x: 477, startPoint y: 130, endPoint x: 511, endPoint y: 159, distance: 44.4
click at [477, 130] on button "Apply" at bounding box center [487, 132] width 32 height 21
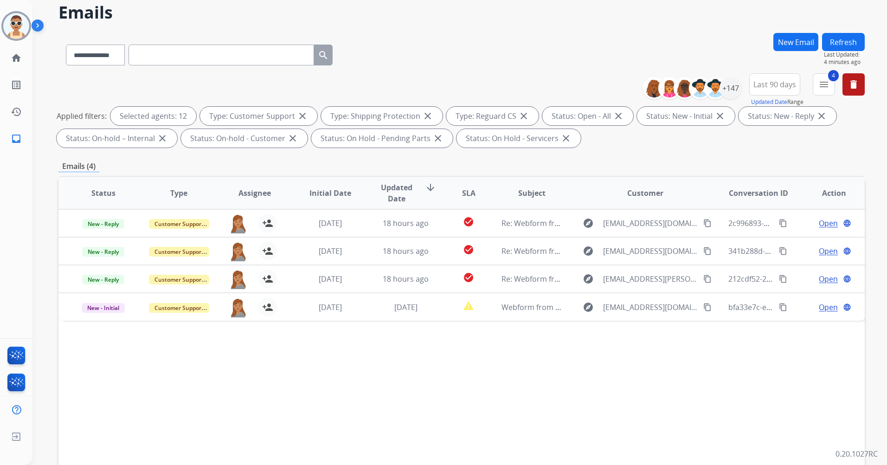
scroll to position [0, 0]
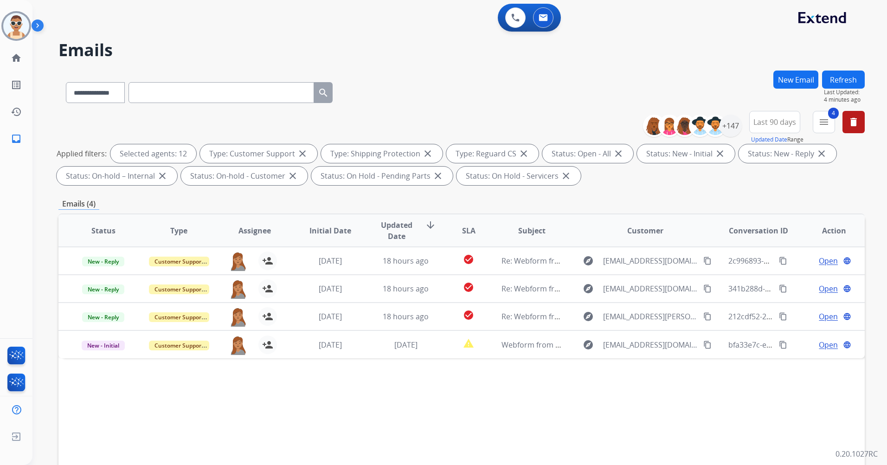
click at [848, 74] on button "Refresh" at bounding box center [843, 79] width 43 height 18
